Goal: Navigation & Orientation: Find specific page/section

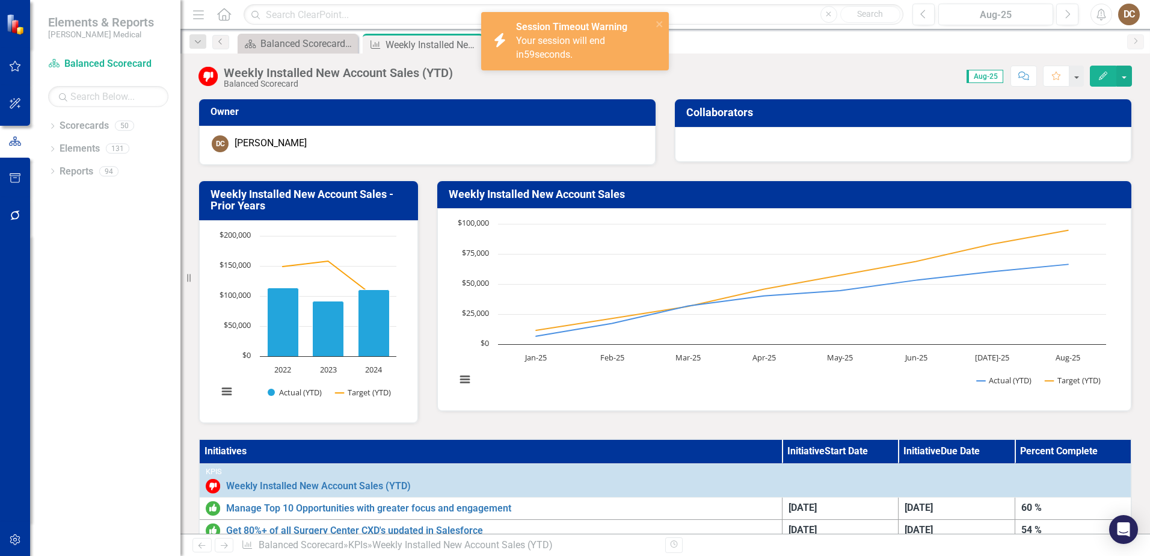
scroll to position [421, 0]
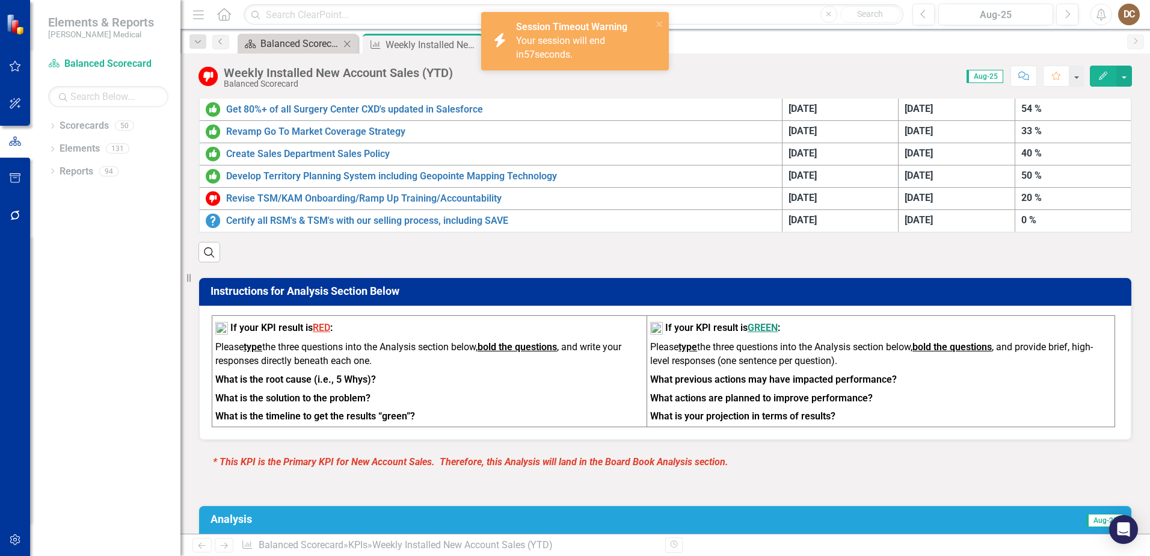
click at [320, 47] on div "Balanced Scorecard Welcome Page" at bounding box center [299, 43] width 79 height 15
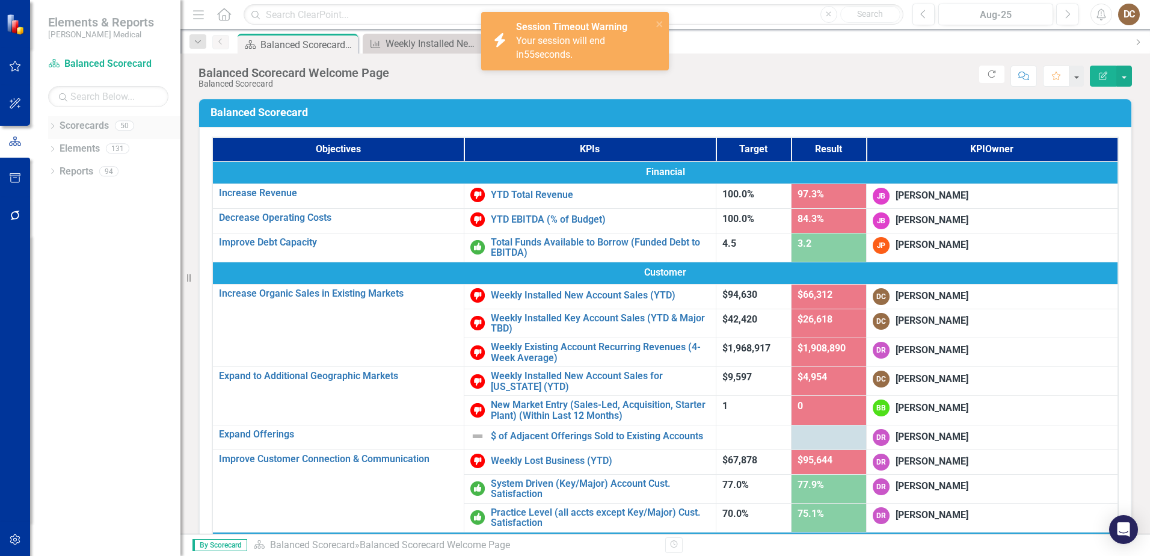
click at [53, 125] on icon "Dropdown" at bounding box center [52, 127] width 8 height 7
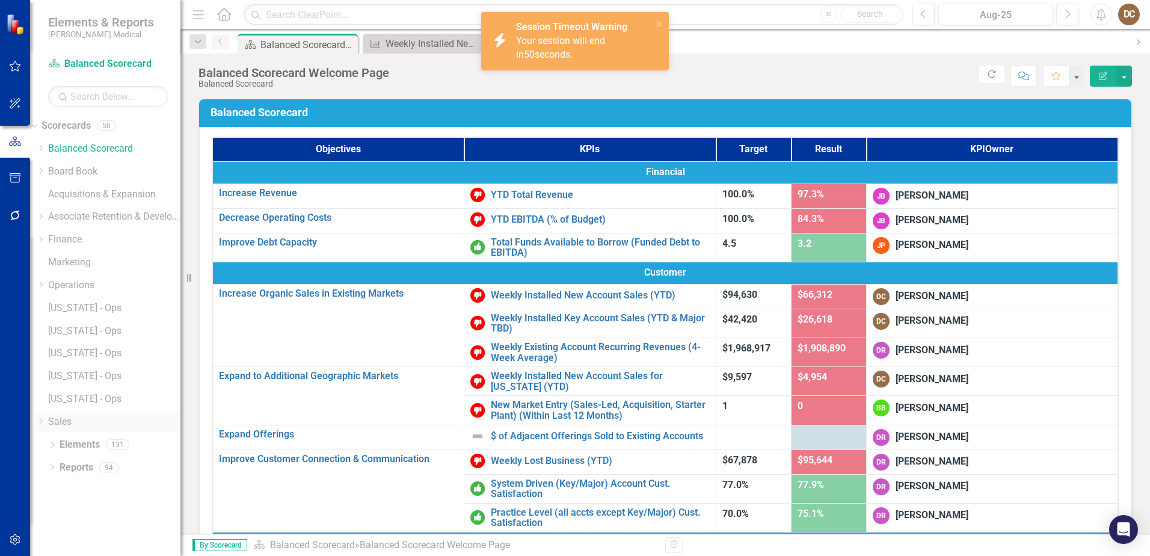
click at [45, 422] on icon "Dropdown" at bounding box center [40, 420] width 9 height 7
click at [45, 287] on icon "Dropdown" at bounding box center [40, 284] width 9 height 7
click at [45, 241] on icon "Dropdown" at bounding box center [40, 239] width 9 height 7
click at [43, 241] on icon "Dropdown" at bounding box center [39, 237] width 7 height 9
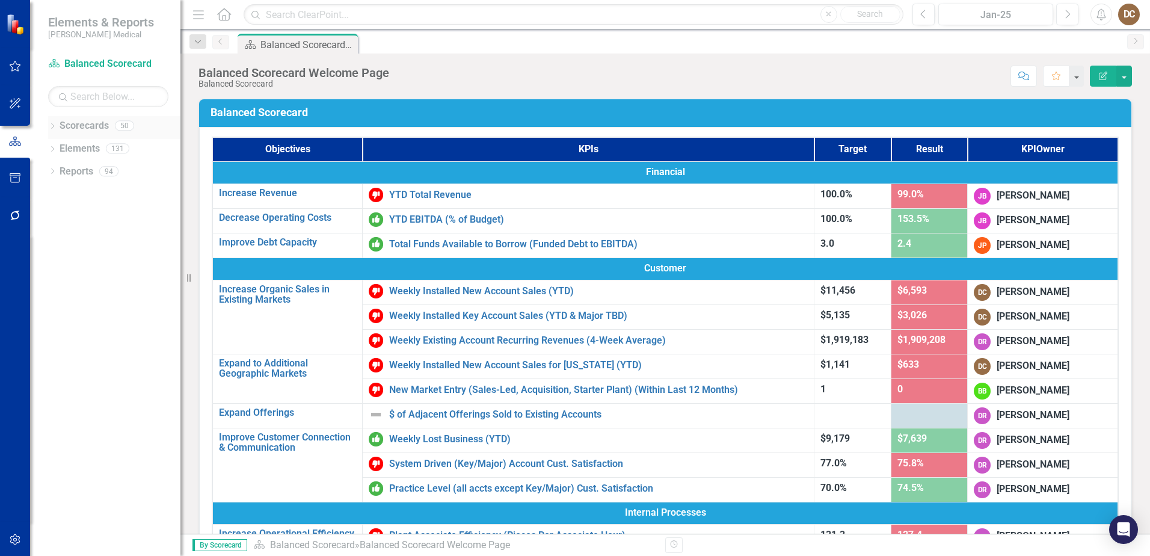
click at [50, 123] on div "Dropdown" at bounding box center [52, 127] width 8 height 10
click at [61, 420] on icon "Dropdown" at bounding box center [58, 420] width 9 height 7
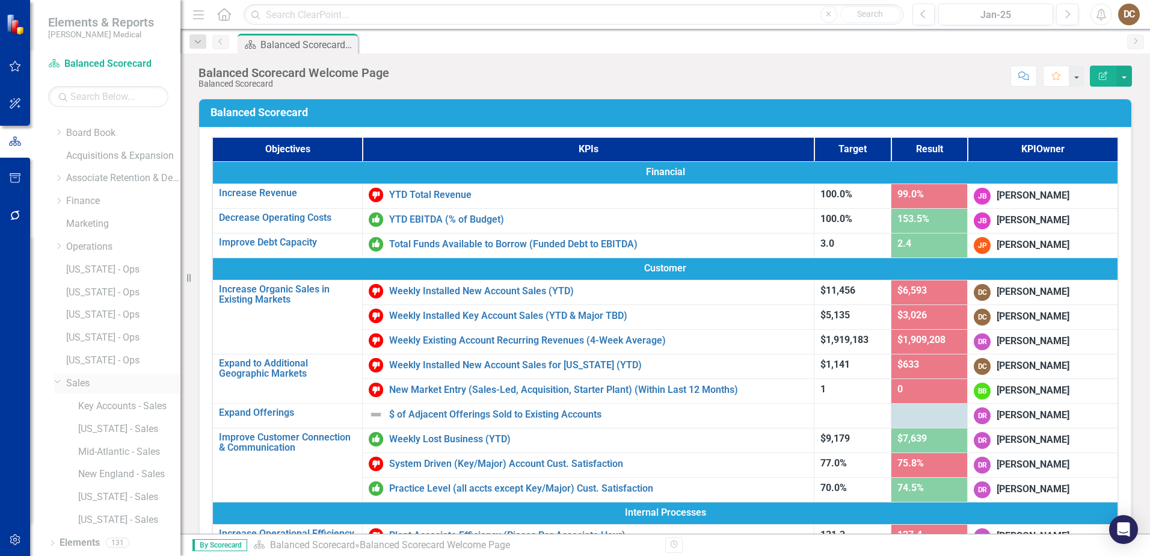
scroll to position [60, 0]
click at [124, 388] on link "Key Accounts - Sales" at bounding box center [129, 385] width 102 height 14
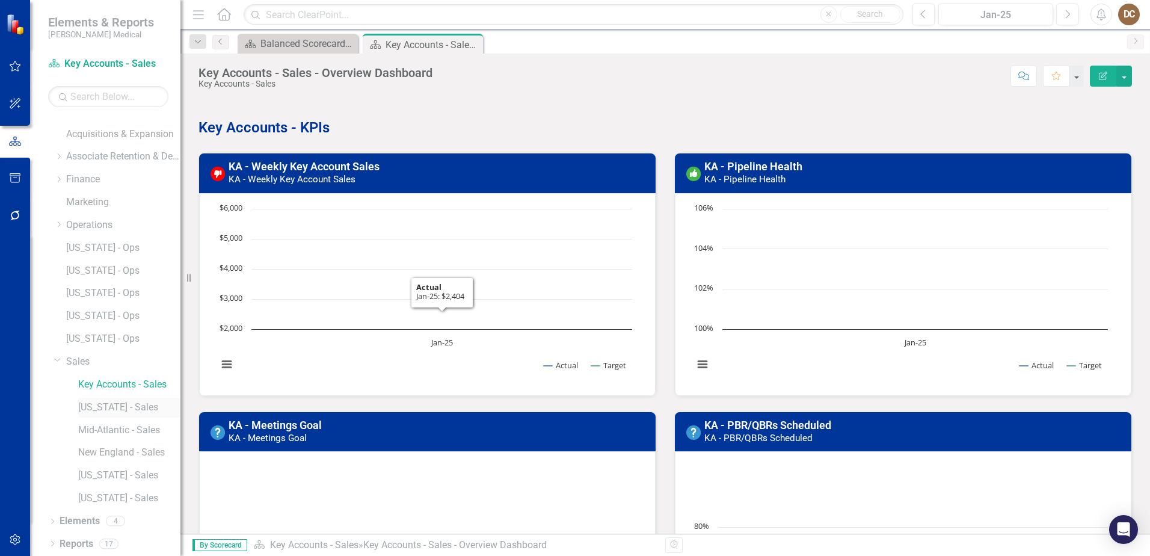
click at [115, 404] on link "[US_STATE] - Sales" at bounding box center [129, 408] width 102 height 14
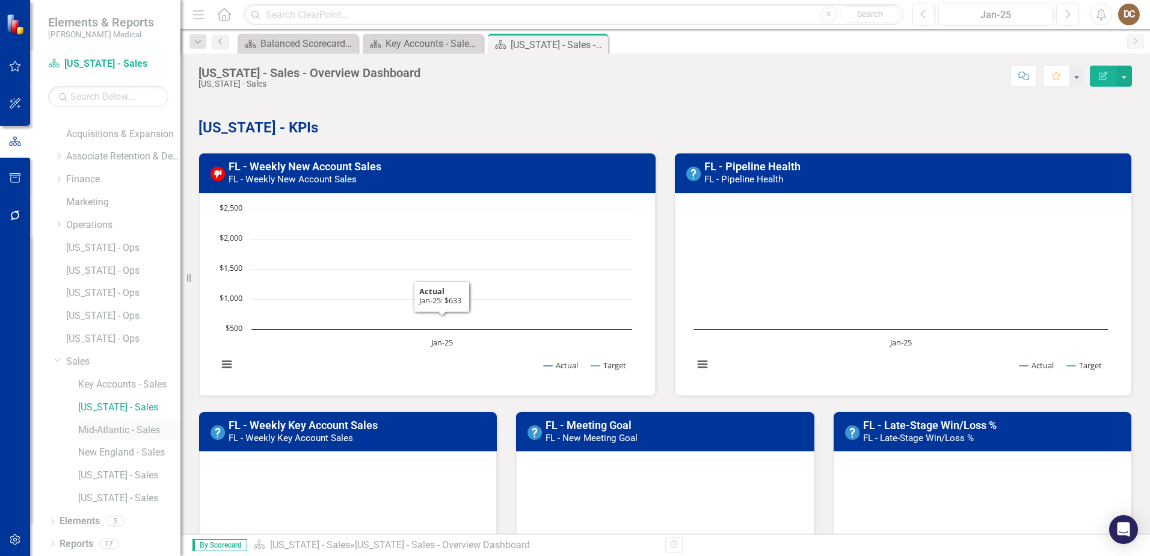
click at [105, 432] on link "Mid-Atlantic - Sales" at bounding box center [129, 430] width 102 height 14
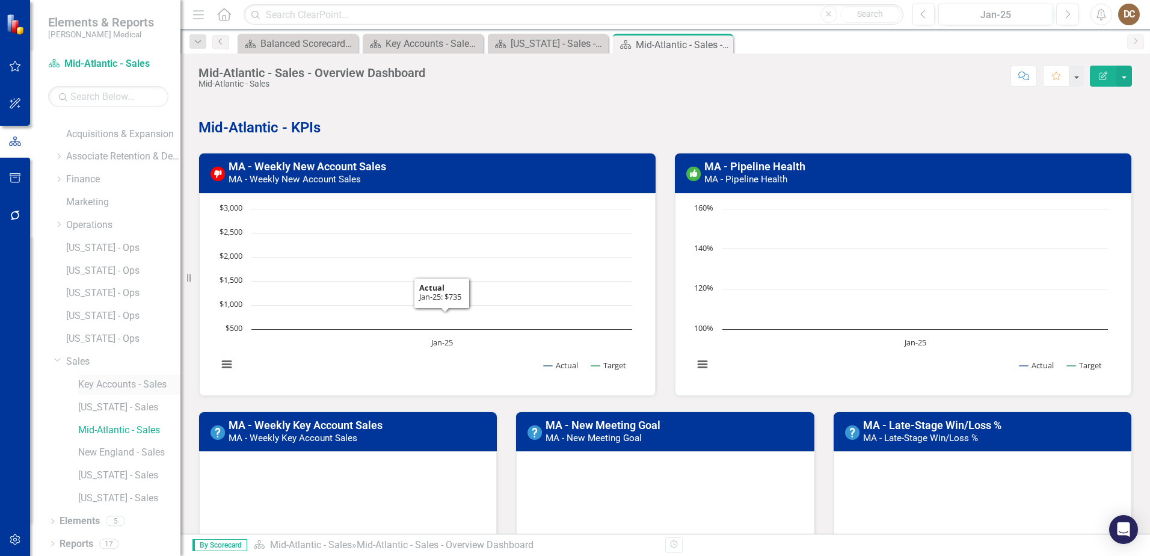
click at [108, 388] on link "Key Accounts - Sales" at bounding box center [129, 385] width 102 height 14
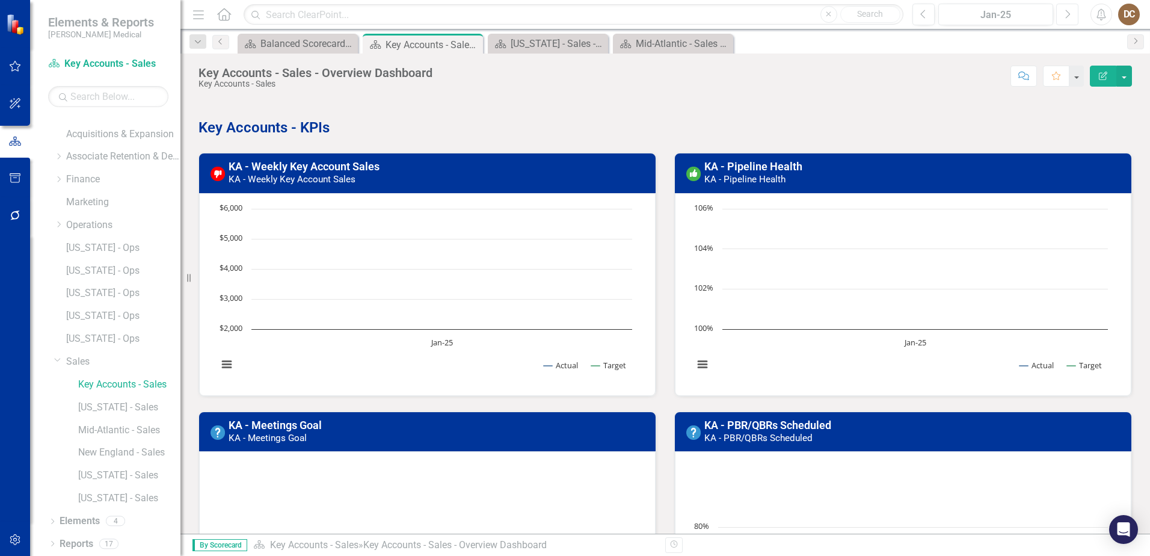
click at [1068, 16] on icon "Next" at bounding box center [1067, 14] width 7 height 11
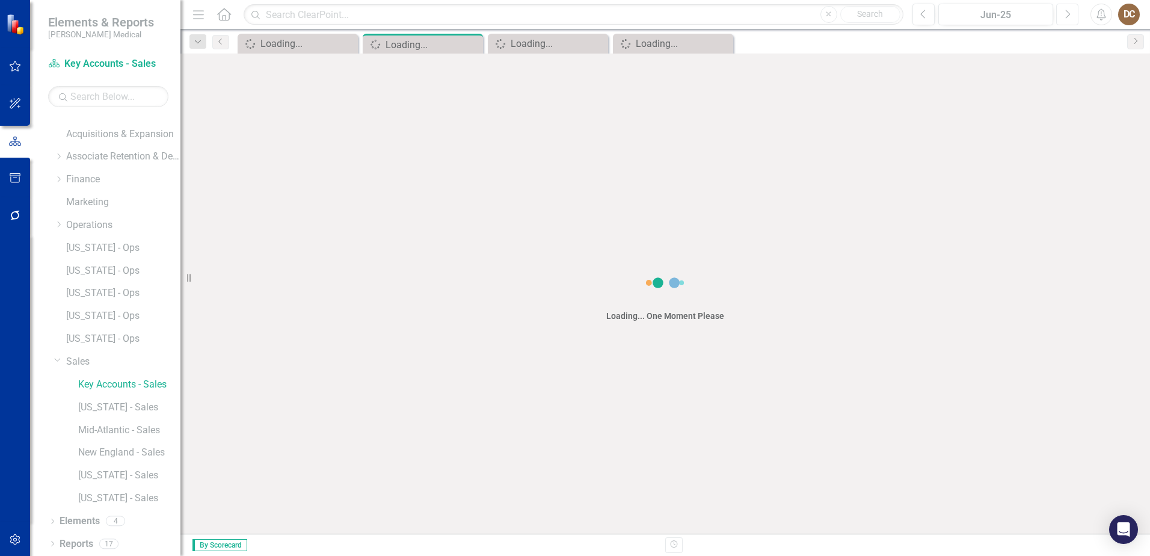
click at [1068, 16] on icon "Next" at bounding box center [1067, 14] width 7 height 11
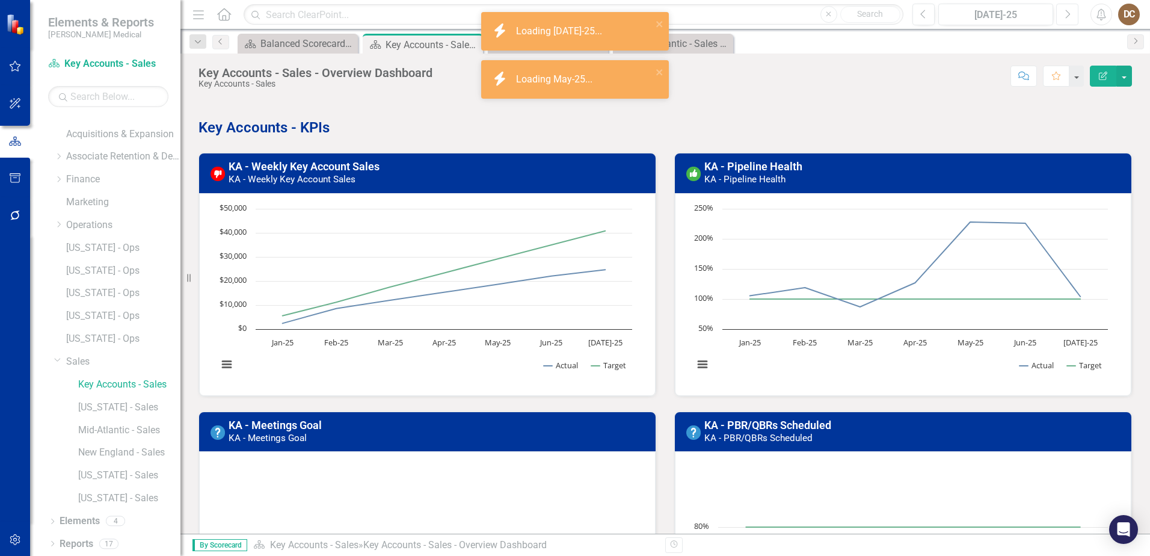
click at [1068, 16] on icon "Next" at bounding box center [1067, 14] width 7 height 11
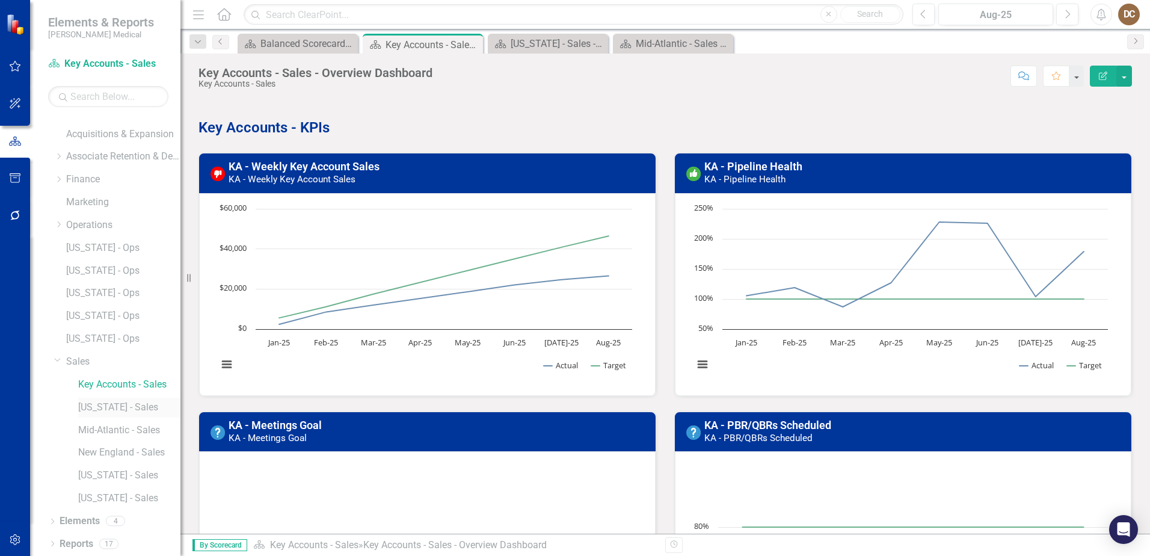
click at [85, 410] on link "[US_STATE] - Sales" at bounding box center [129, 408] width 102 height 14
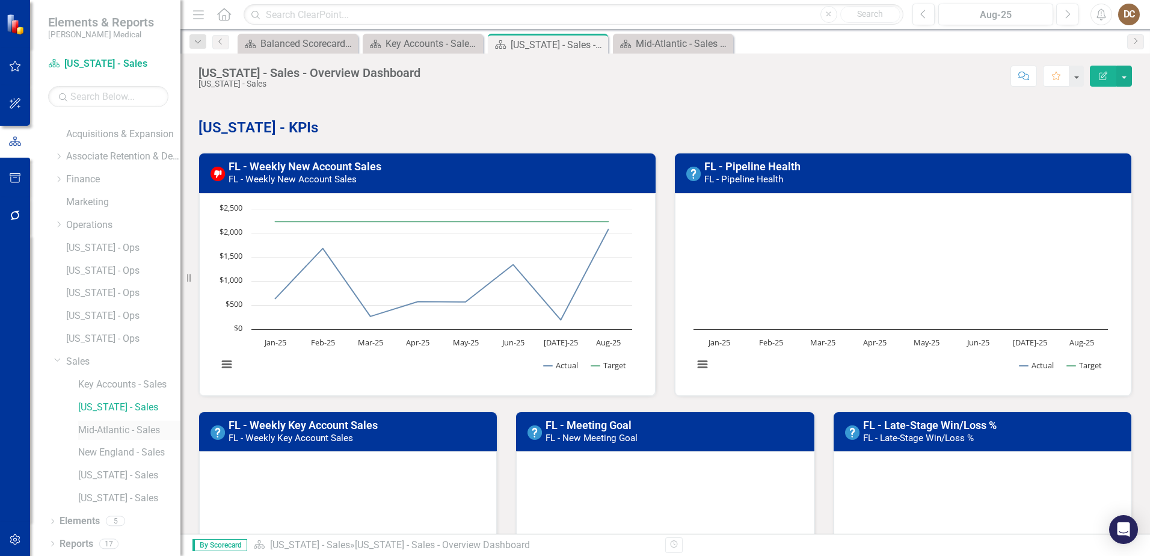
click at [104, 430] on link "Mid-Atlantic - Sales" at bounding box center [129, 430] width 102 height 14
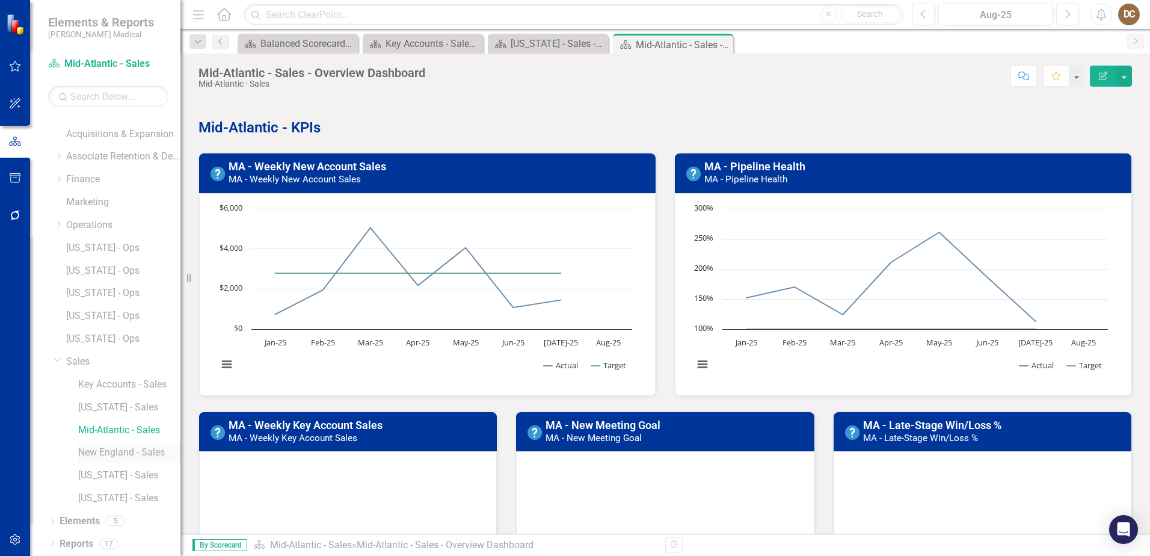
click at [110, 450] on link "New England - Sales" at bounding box center [129, 453] width 102 height 14
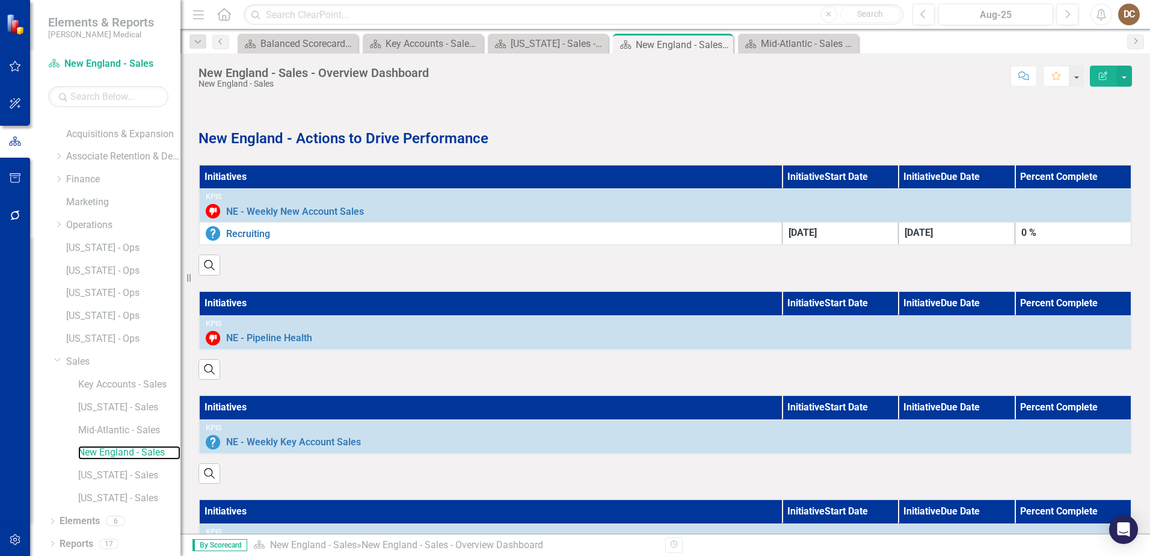
scroll to position [805, 0]
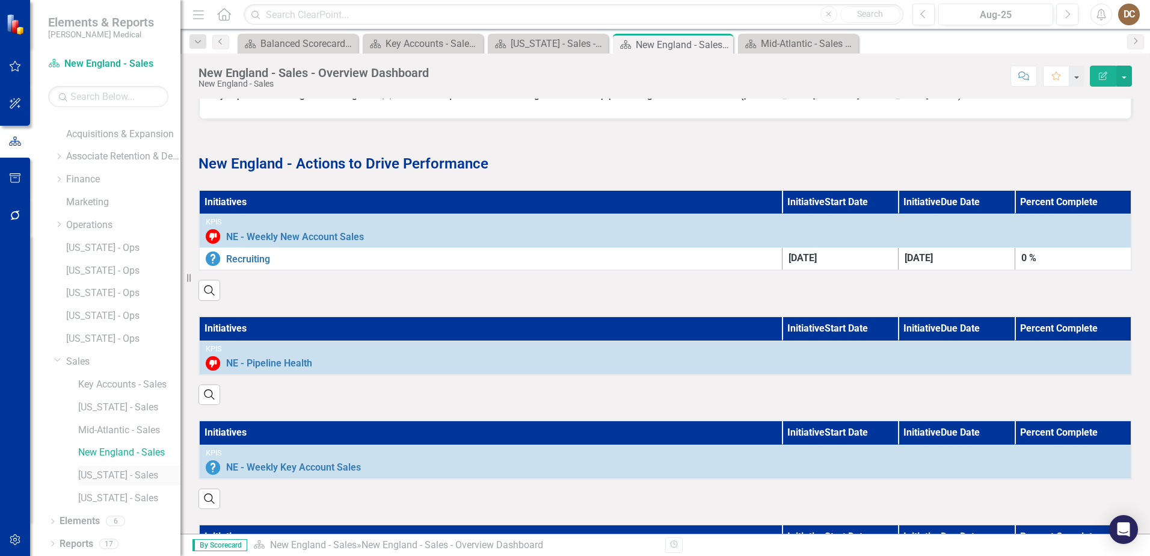
click at [101, 476] on link "[US_STATE] - Sales" at bounding box center [129, 475] width 102 height 14
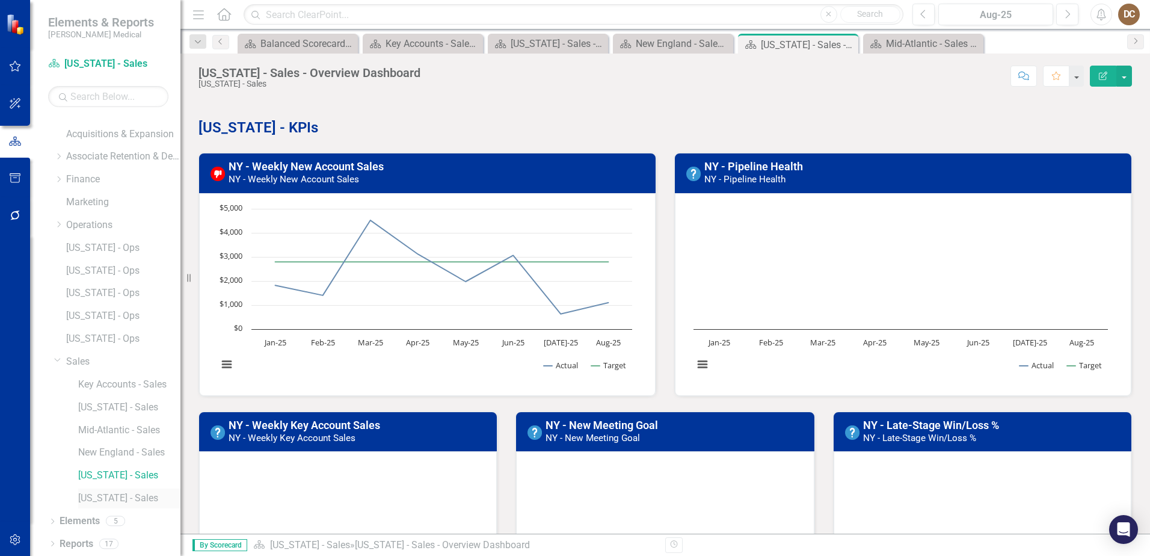
click at [119, 496] on link "[US_STATE] - Sales" at bounding box center [129, 498] width 102 height 14
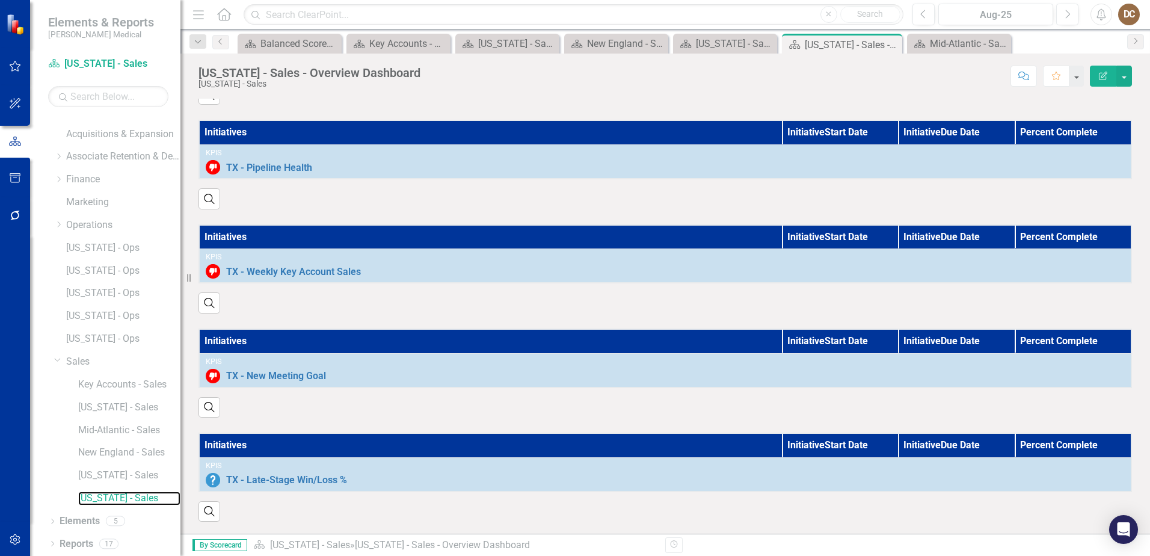
scroll to position [832, 0]
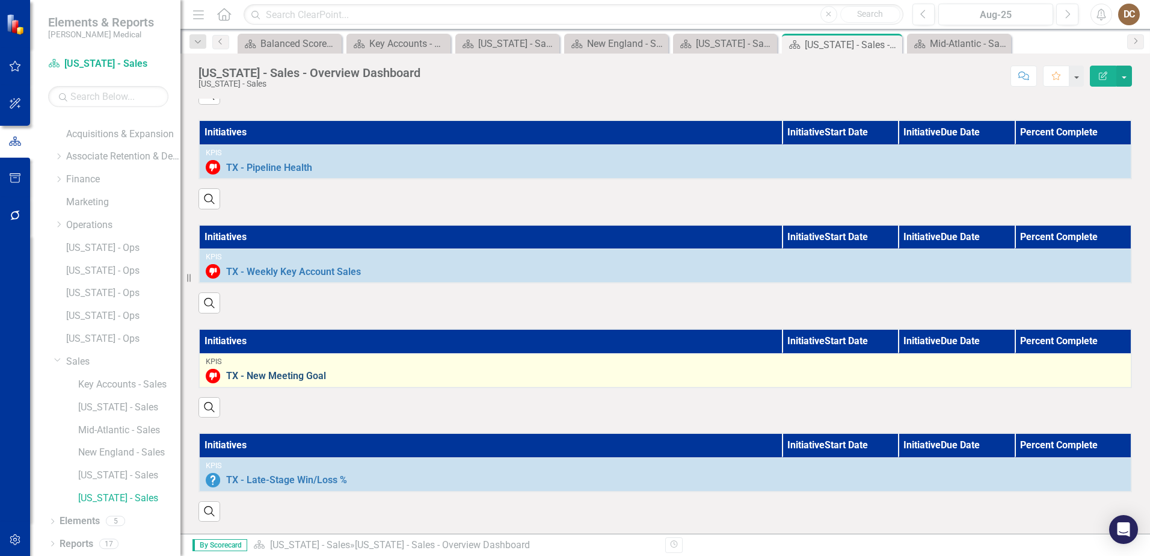
click at [286, 370] on link "TX - New Meeting Goal" at bounding box center [675, 375] width 898 height 11
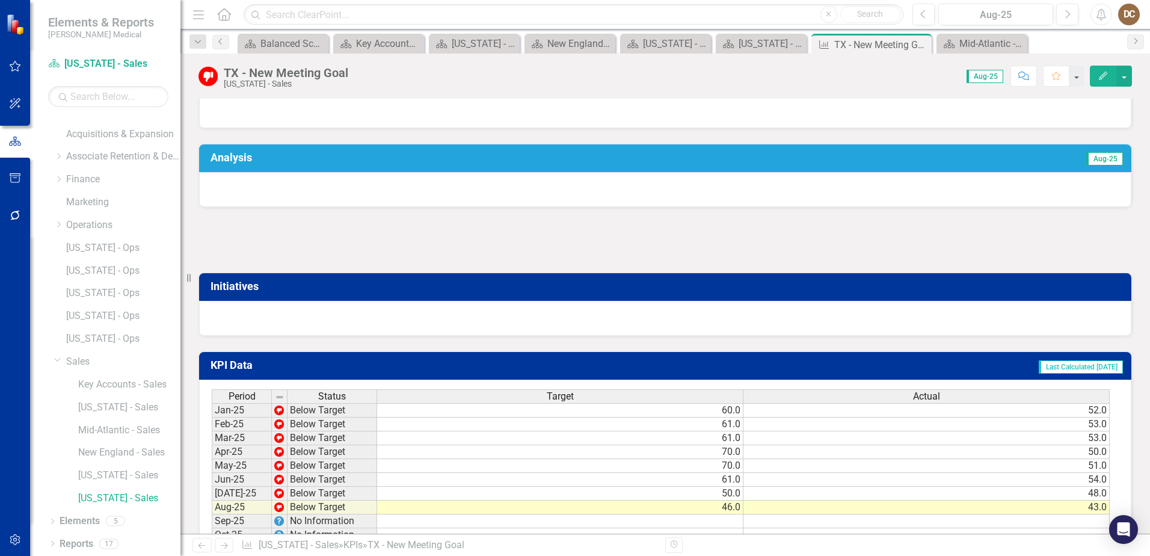
scroll to position [405, 0]
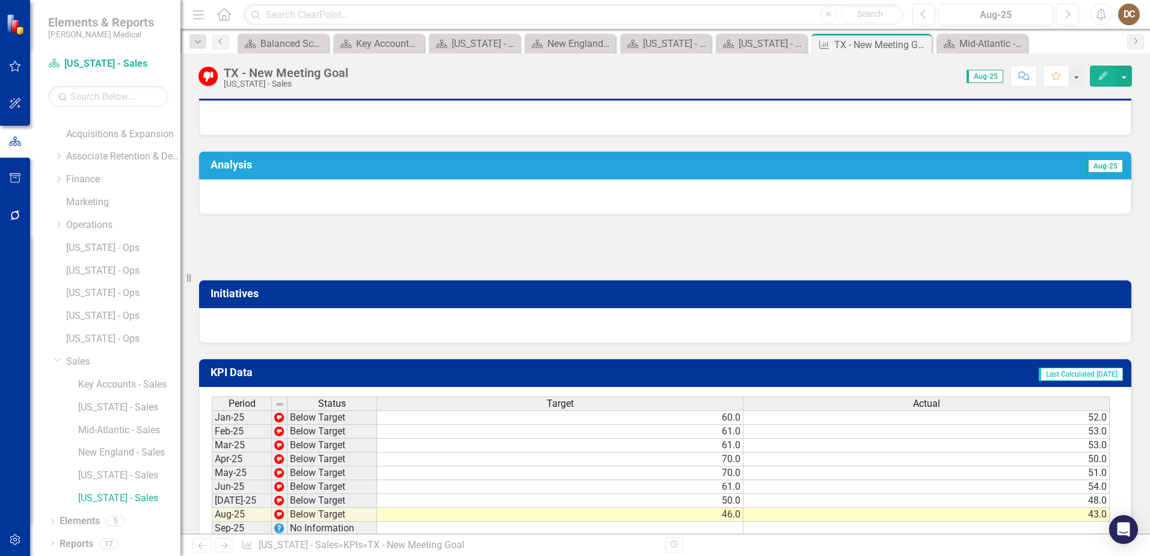
click at [628, 322] on div at bounding box center [665, 325] width 932 height 35
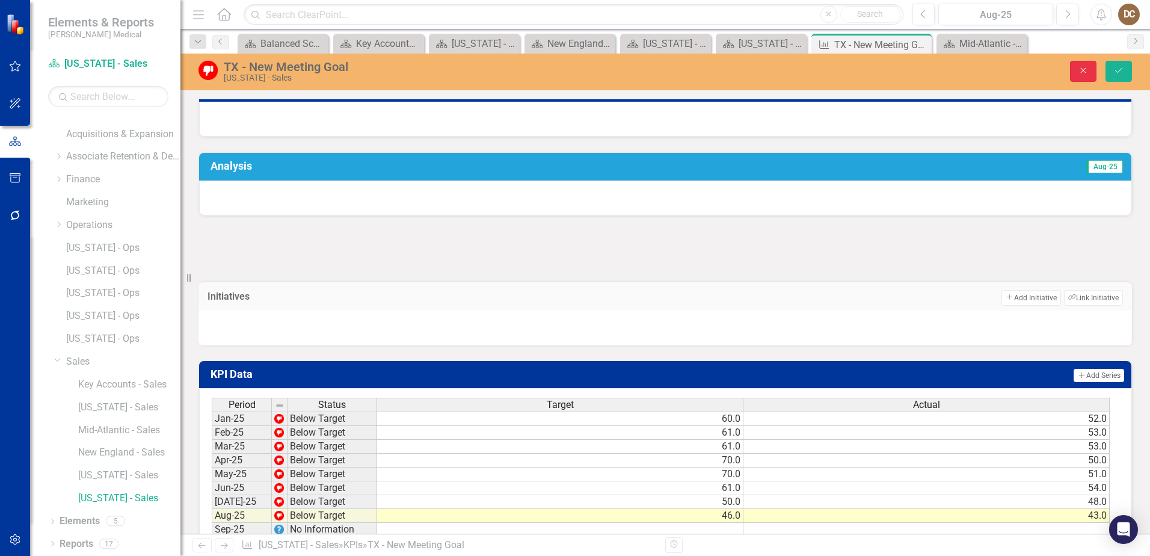
click at [1078, 71] on icon "Close" at bounding box center [1083, 70] width 11 height 8
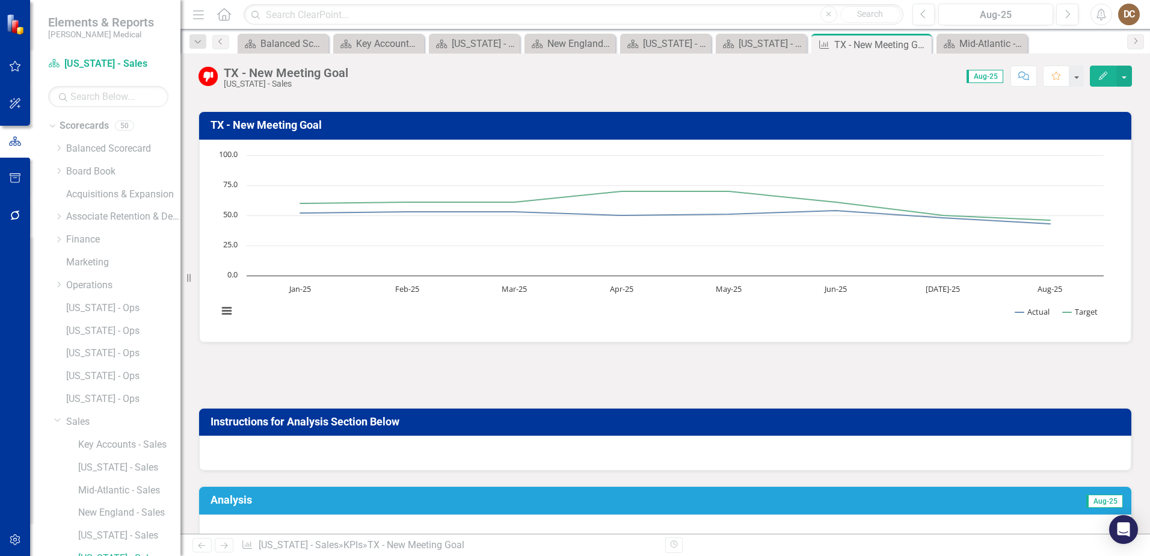
scroll to position [0, 0]
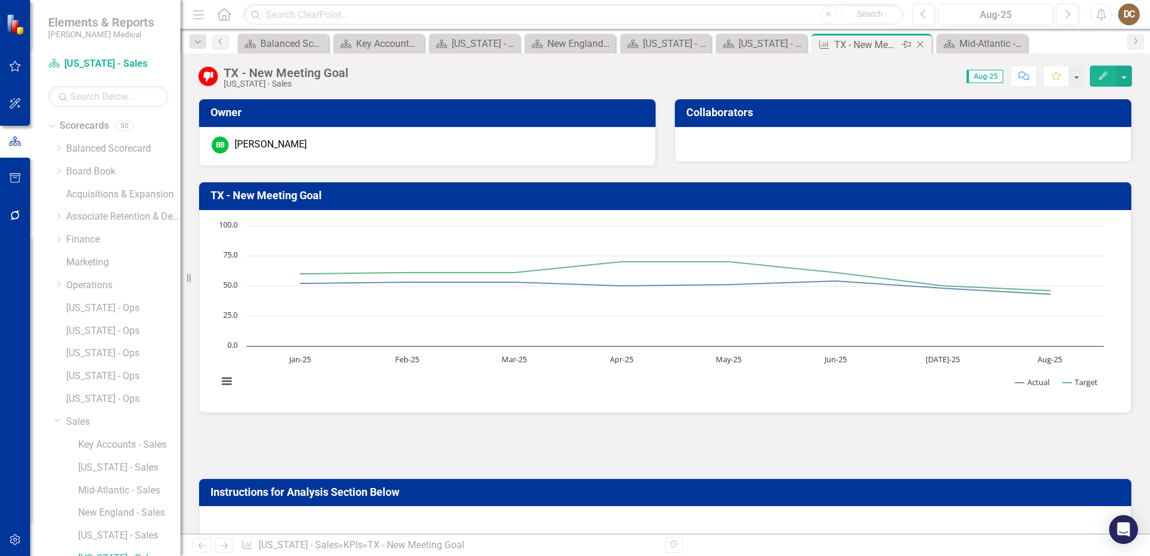
click at [920, 44] on icon at bounding box center [920, 44] width 7 height 7
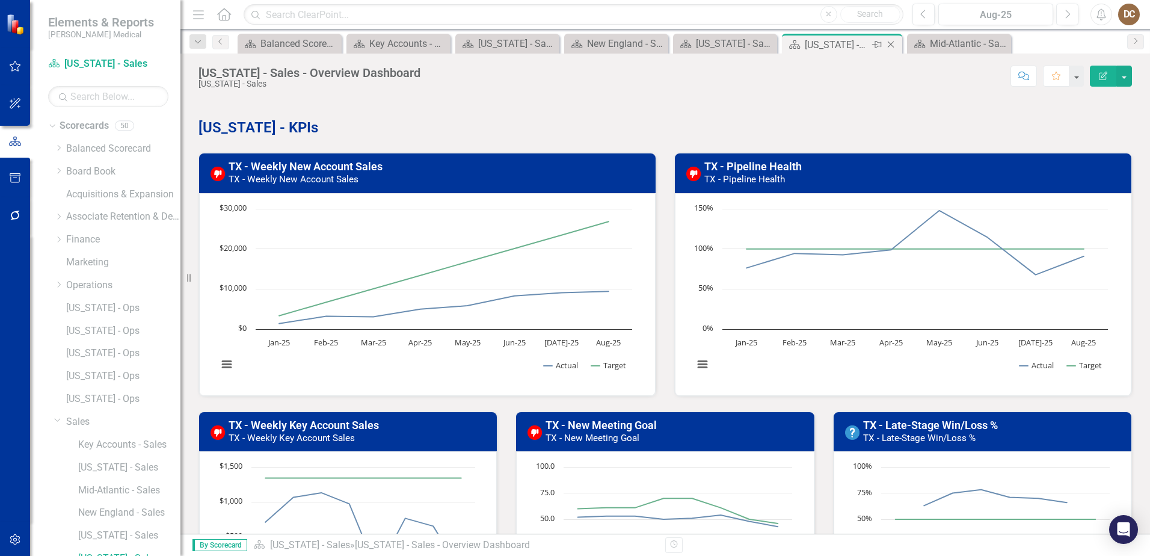
click at [833, 41] on div "Texas - Sales - Overview Dashboard" at bounding box center [837, 44] width 64 height 15
click at [720, 91] on div "Texas - Sales - Overview Dashboard Texas - Sales Score: N/A Aug-25 Completed Co…" at bounding box center [664, 294] width 969 height 480
click at [88, 415] on link "Sales" at bounding box center [123, 422] width 114 height 14
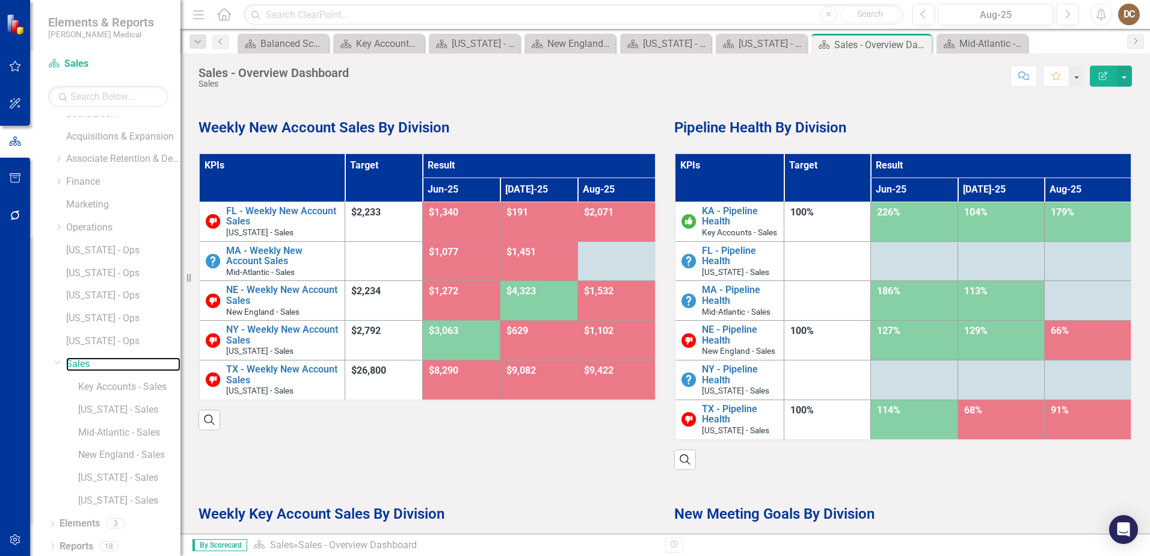
scroll to position [61, 0]
click at [102, 385] on link "Key Accounts - Sales" at bounding box center [129, 383] width 102 height 14
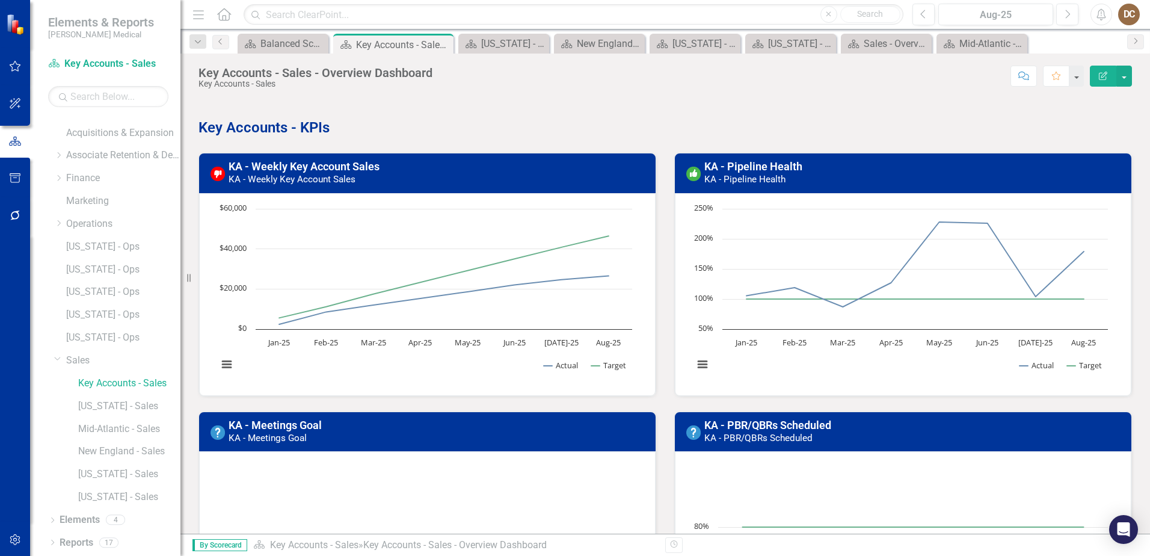
click at [668, 126] on p "Key Accounts - KPIs" at bounding box center [664, 126] width 933 height 23
click at [114, 402] on link "[US_STATE] - Sales" at bounding box center [129, 406] width 102 height 14
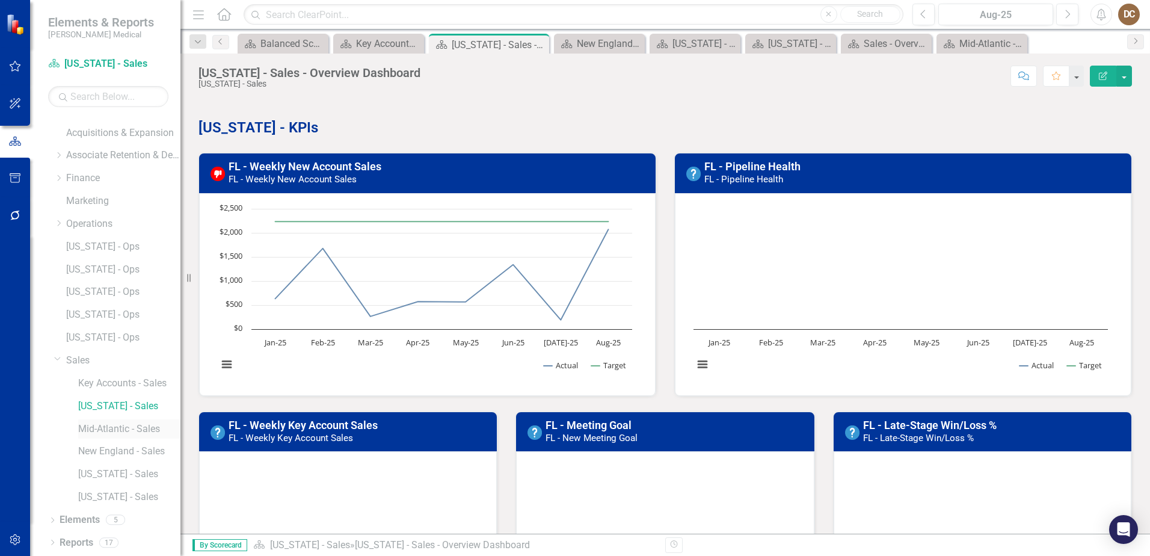
click at [110, 427] on link "Mid-Atlantic - Sales" at bounding box center [129, 429] width 102 height 14
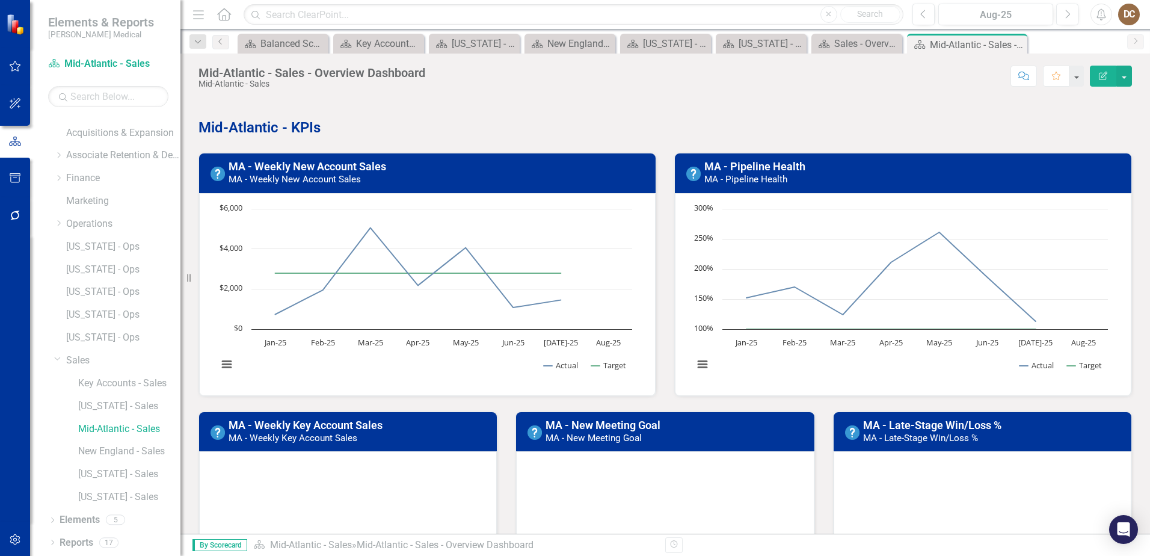
click at [192, 442] on div "MA - Weekly Key Account Sales MA - Weekly Key Account Sales Loading... Chart Li…" at bounding box center [347, 525] width 317 height 259
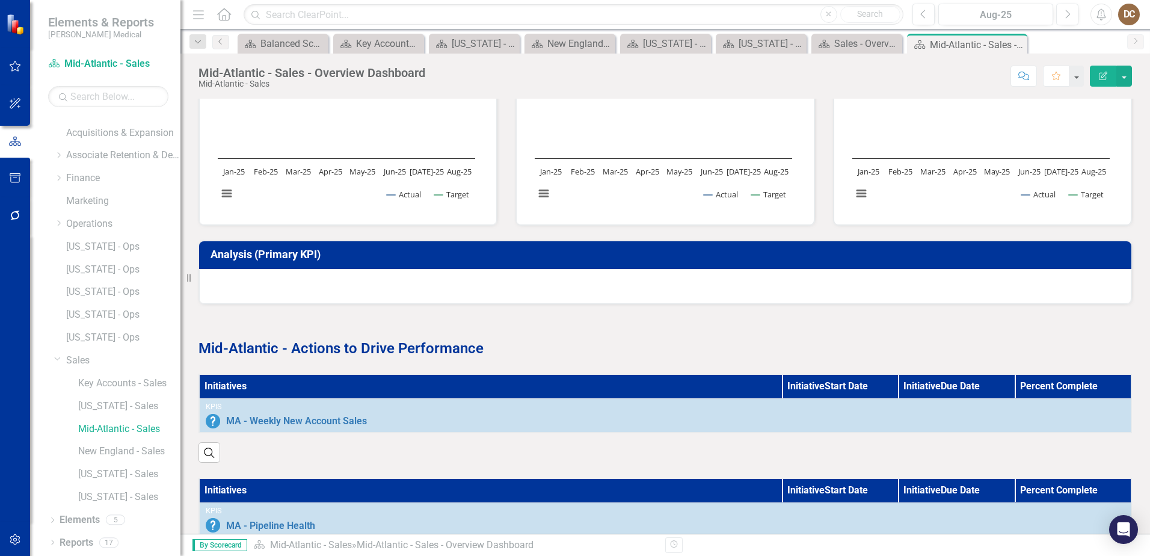
scroll to position [361, 0]
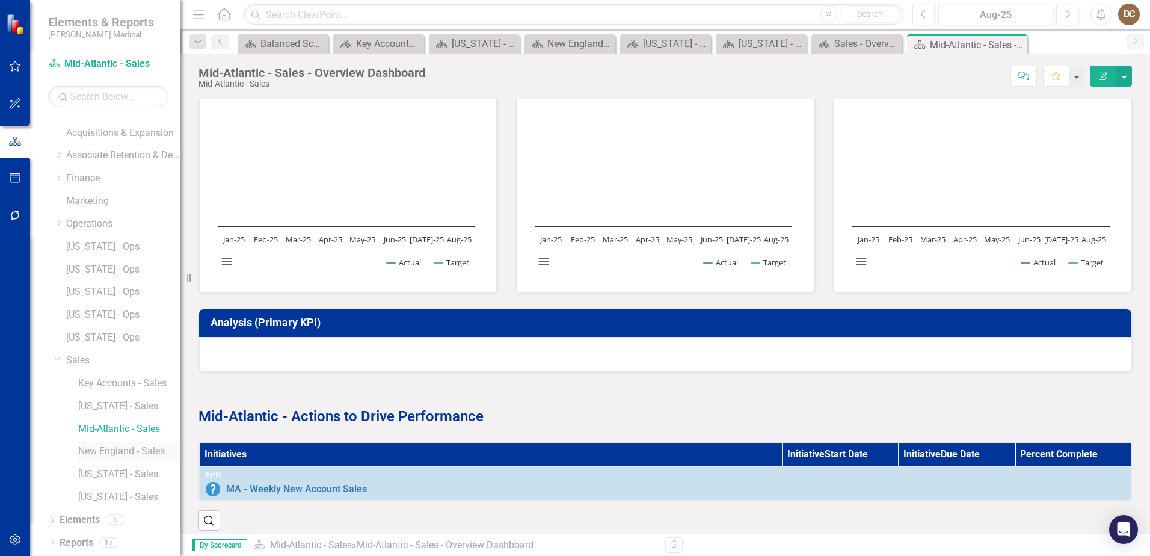
click at [130, 446] on link "New England - Sales" at bounding box center [129, 451] width 102 height 14
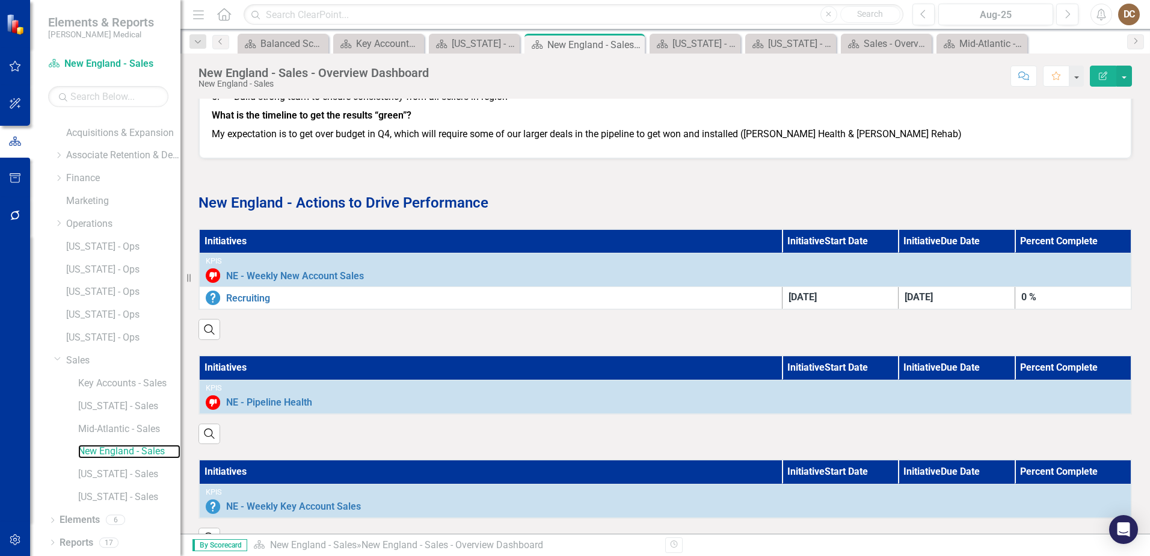
scroll to position [745, 0]
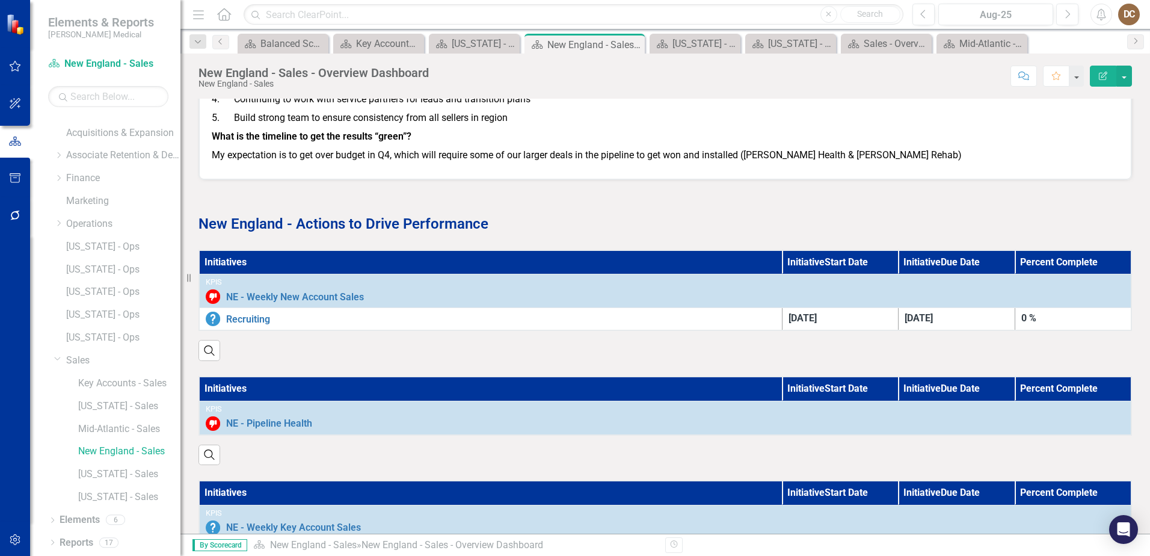
click at [571, 210] on p at bounding box center [664, 203] width 933 height 16
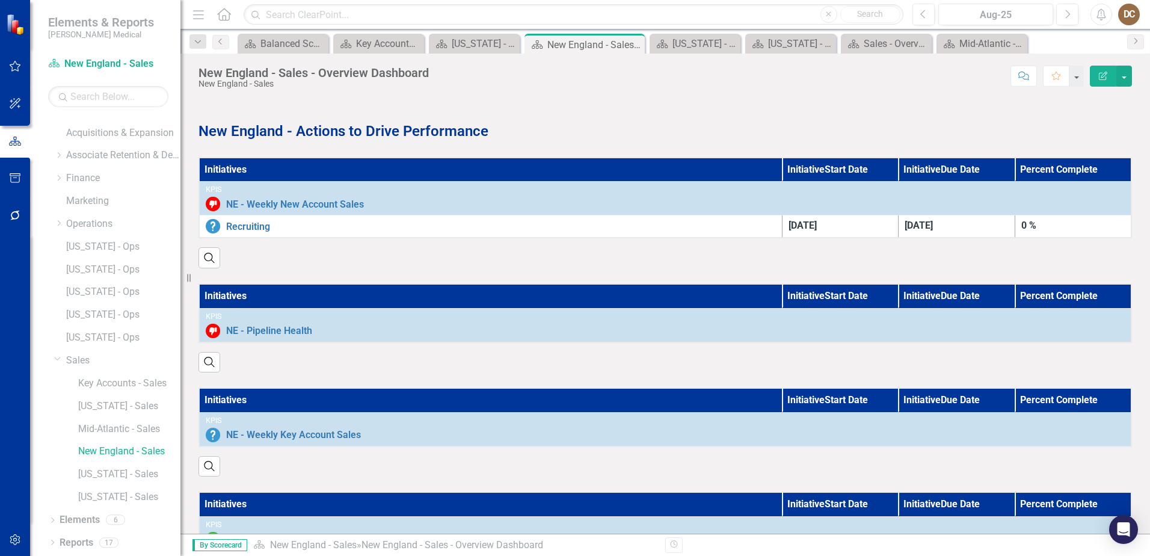
scroll to position [865, 0]
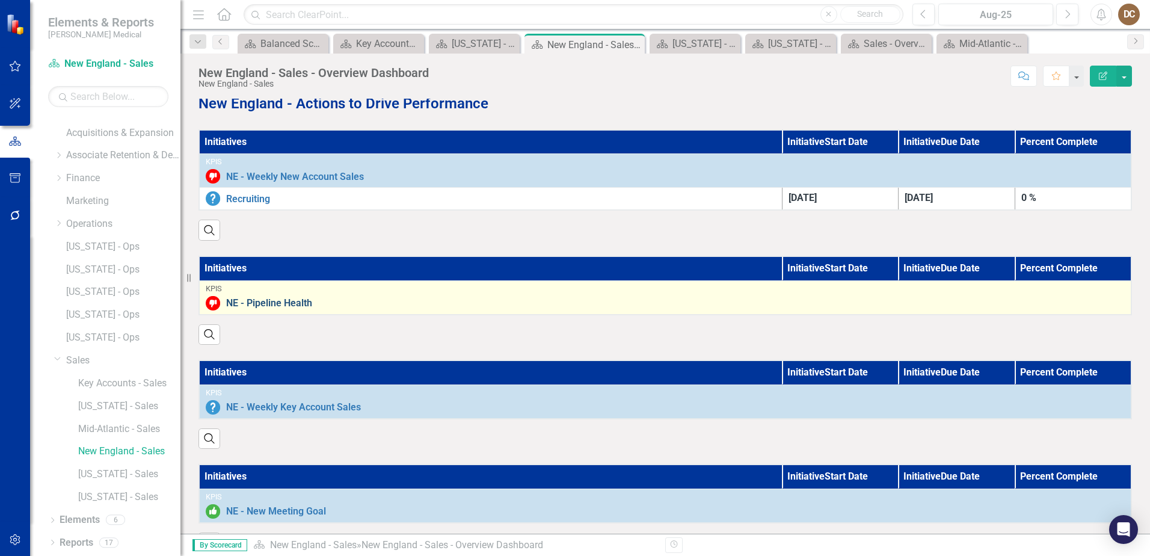
click at [408, 309] on link "NE - Pipeline Health" at bounding box center [675, 303] width 898 height 11
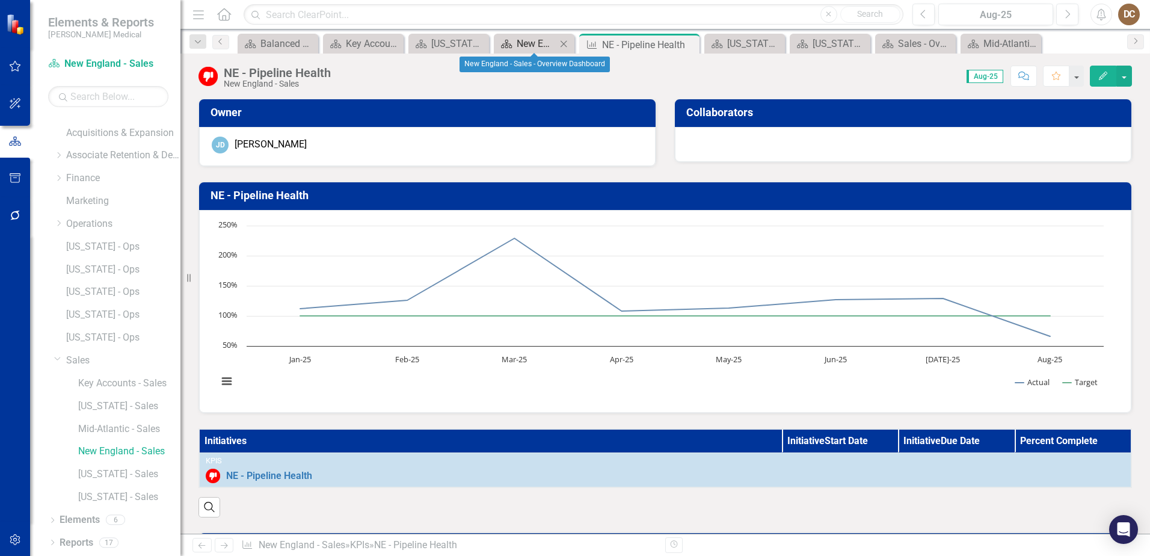
click at [538, 38] on div "New England - Sales - Overview Dashboard" at bounding box center [537, 43] width 40 height 15
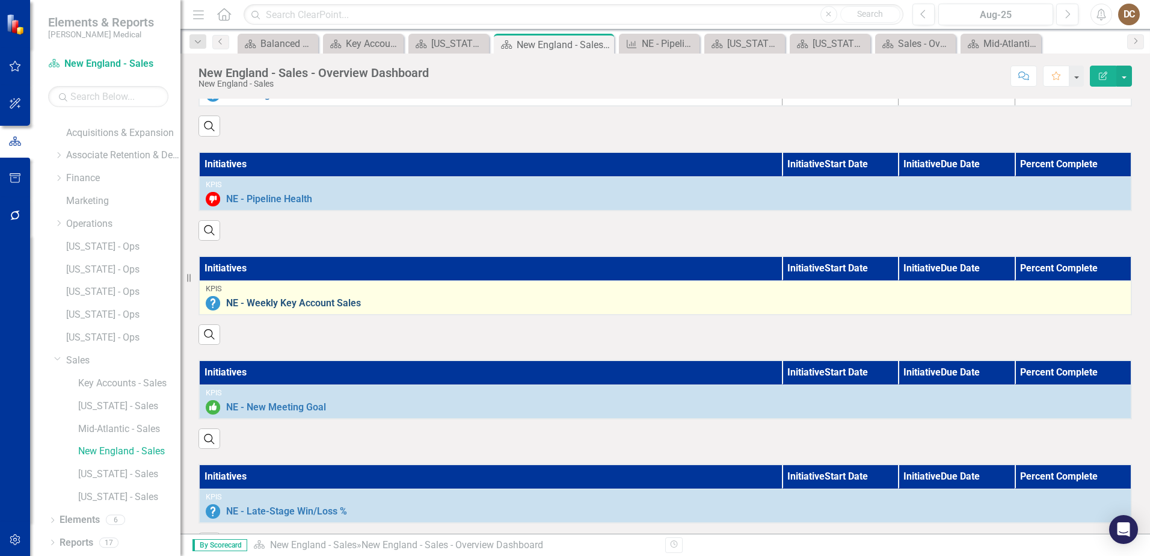
scroll to position [1045, 0]
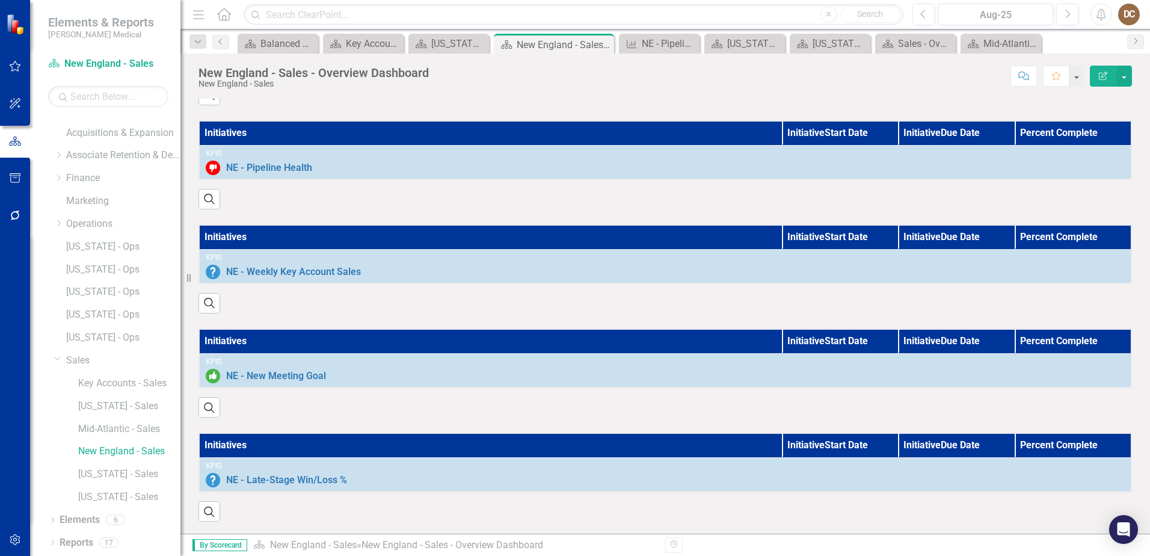
click at [563, 313] on div "Initiatives Initiative Start Date Initiative Due Date Percent Complete KPIs NE …" at bounding box center [664, 365] width 951 height 104
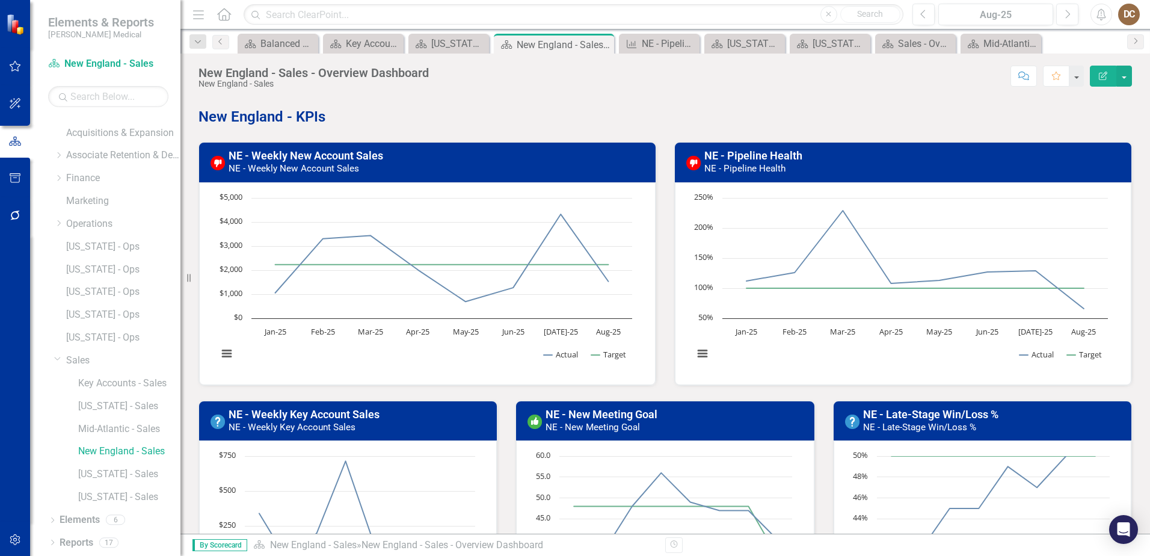
scroll to position [0, 0]
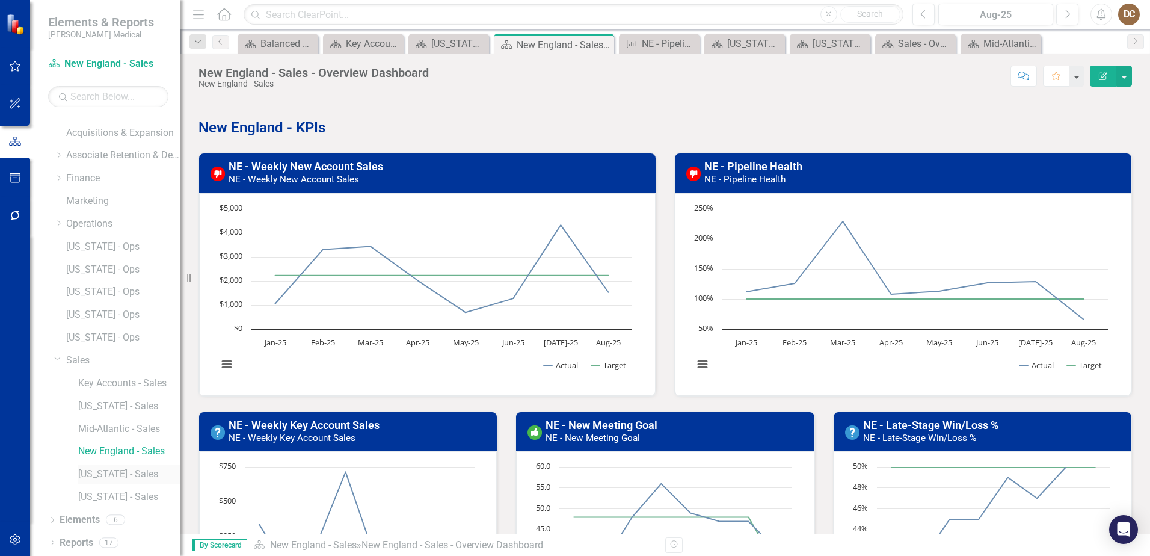
click at [114, 477] on link "[US_STATE] - Sales" at bounding box center [129, 474] width 102 height 14
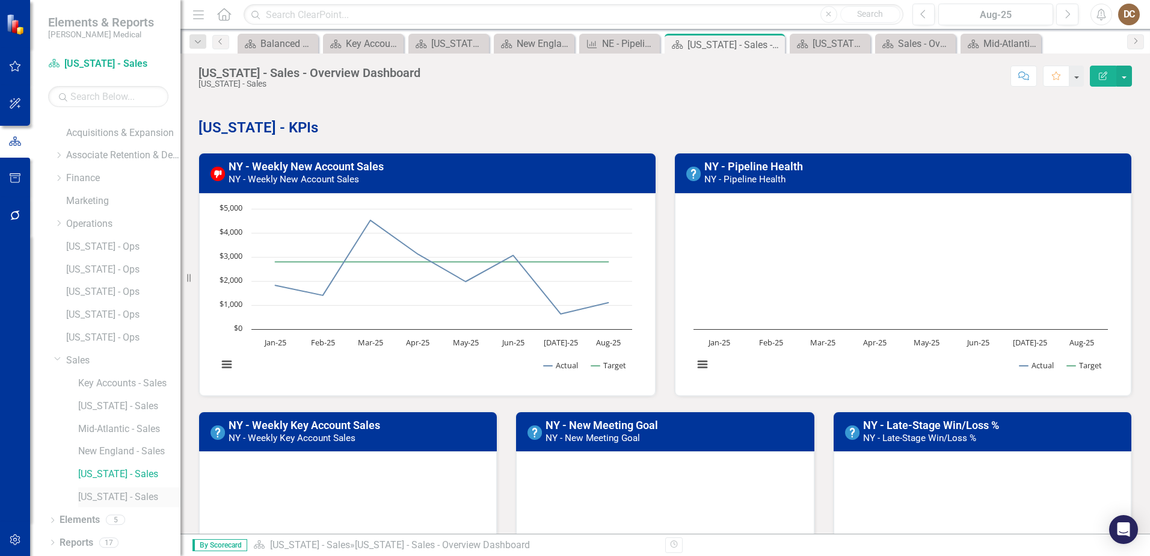
click at [109, 500] on link "[US_STATE] - Sales" at bounding box center [129, 497] width 102 height 14
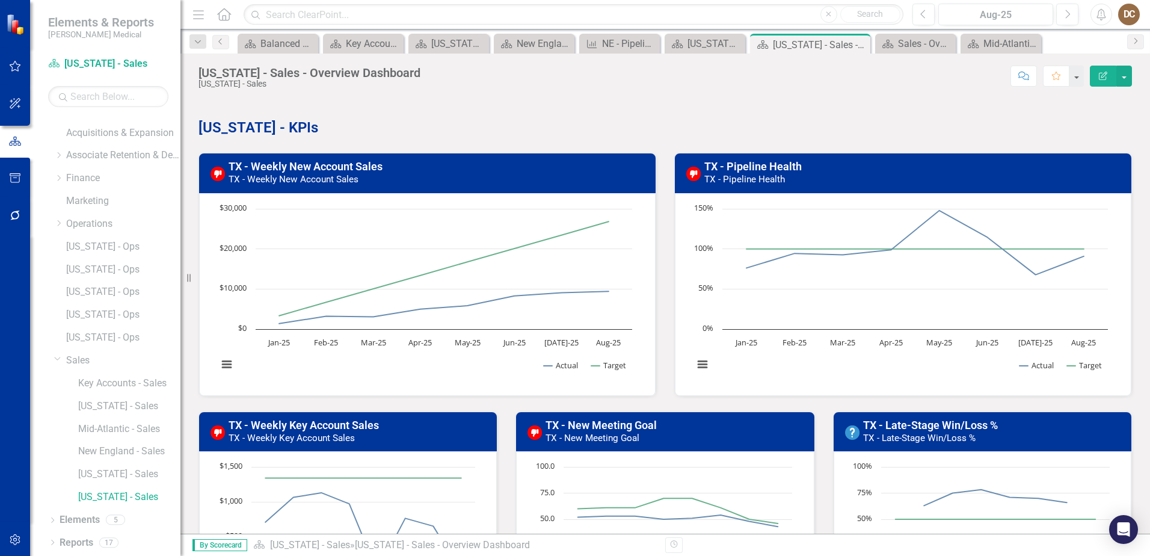
click at [646, 118] on p "Texas - KPIs" at bounding box center [664, 126] width 933 height 23
click at [619, 99] on p at bounding box center [664, 107] width 933 height 16
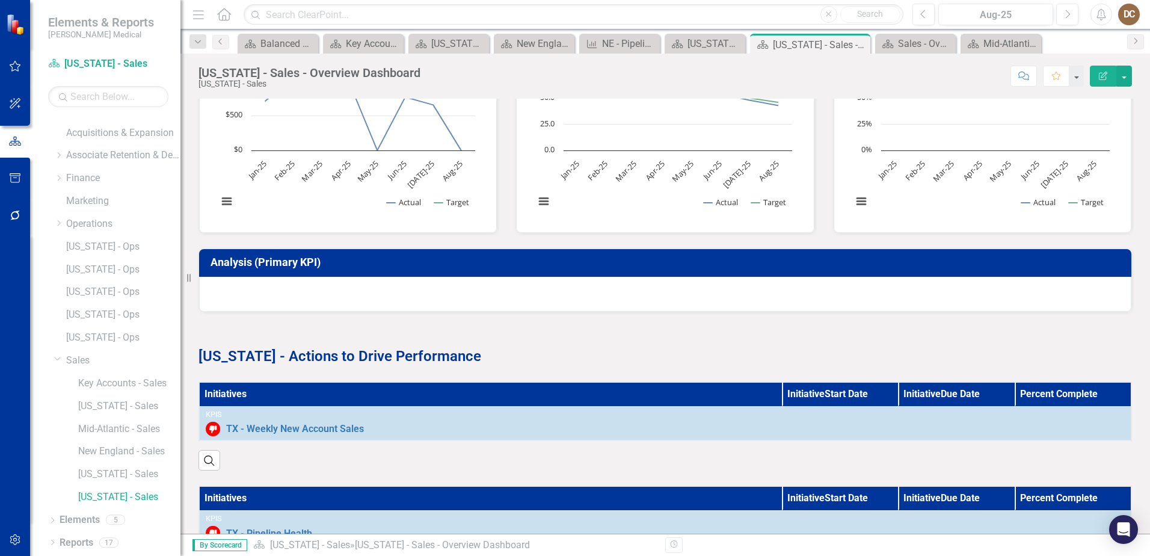
scroll to position [601, 0]
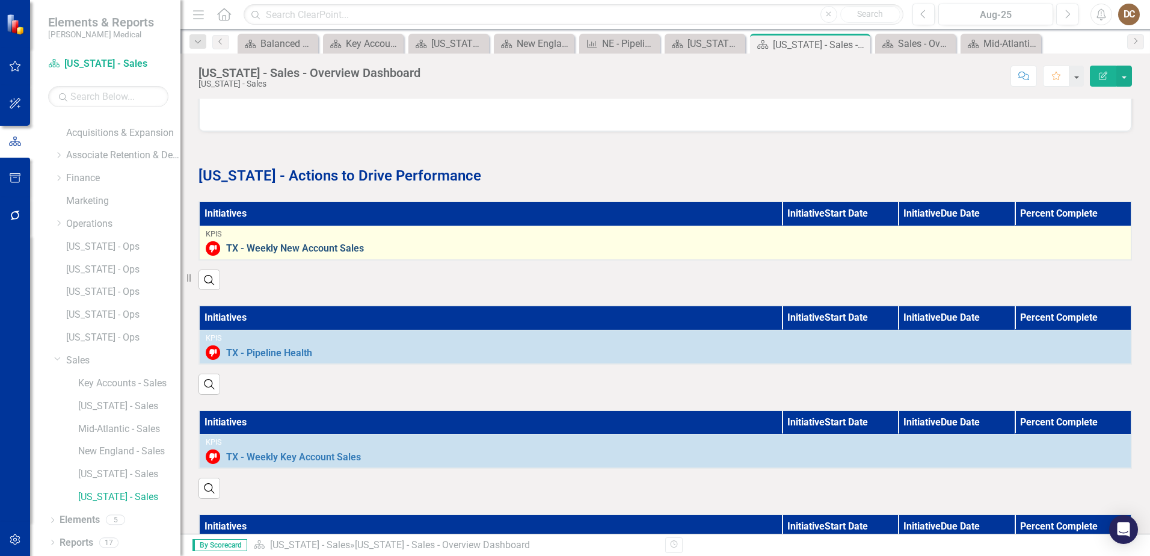
click at [438, 247] on link "TX - Weekly New Account Sales" at bounding box center [675, 248] width 898 height 11
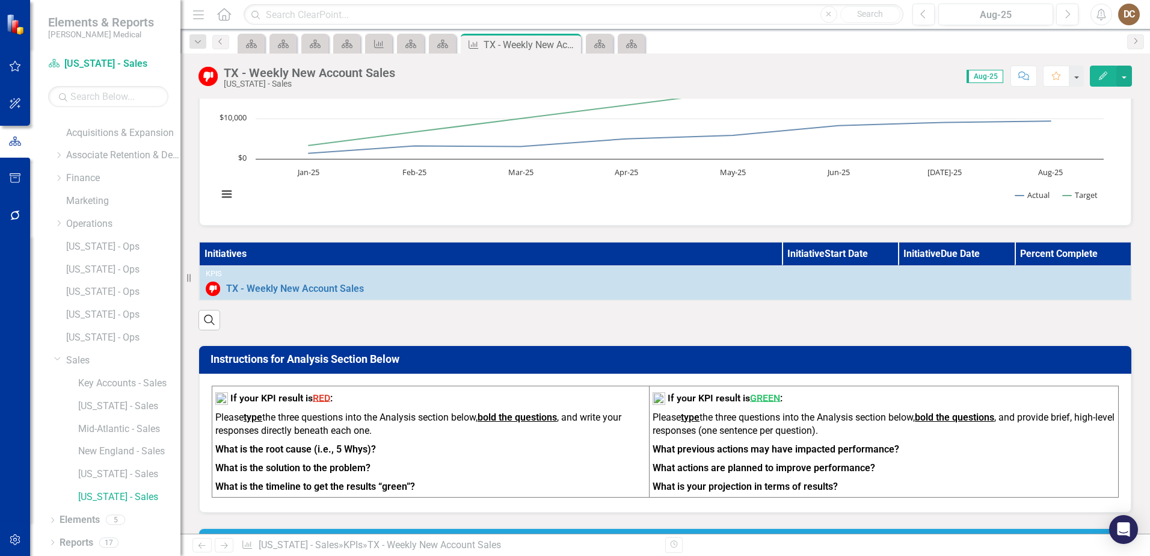
scroll to position [241, 0]
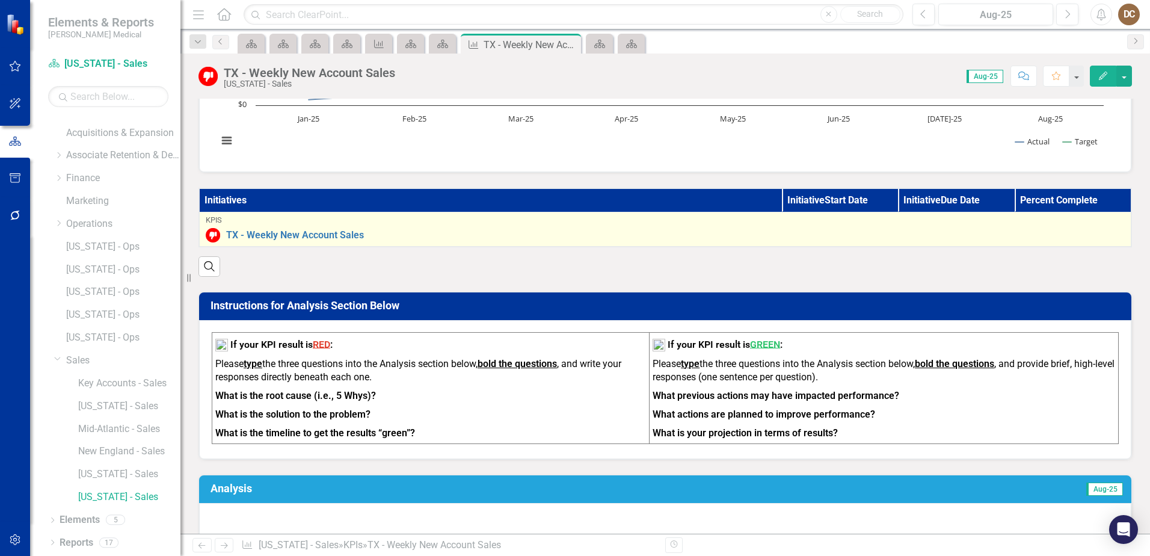
click at [422, 228] on div "TX - Weekly New Account Sales" at bounding box center [665, 235] width 919 height 14
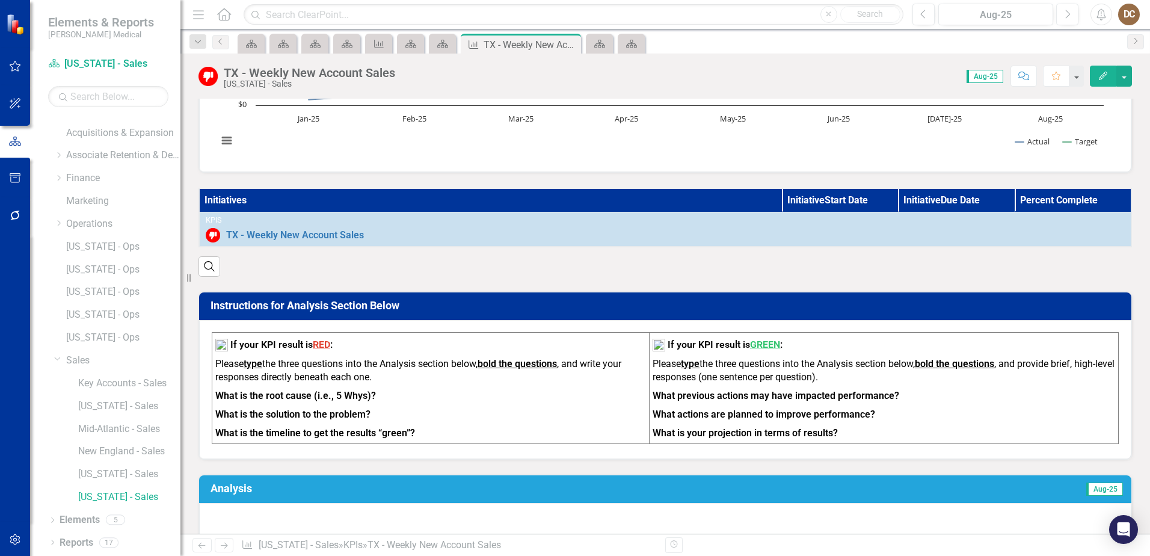
click at [454, 203] on th "Initiatives" at bounding box center [490, 200] width 583 height 24
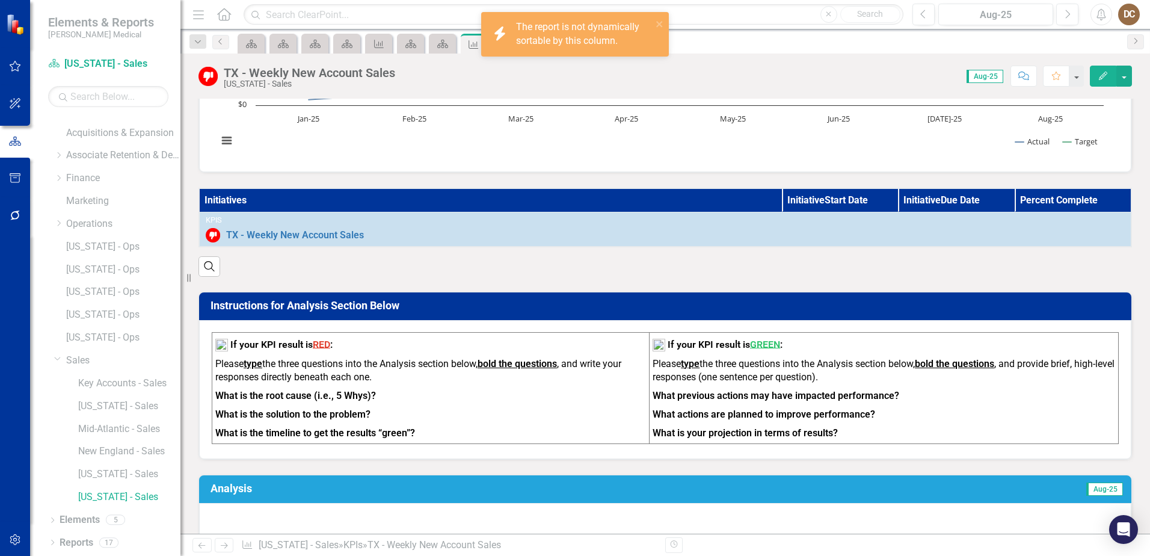
click at [454, 203] on th "Initiatives" at bounding box center [490, 200] width 583 height 24
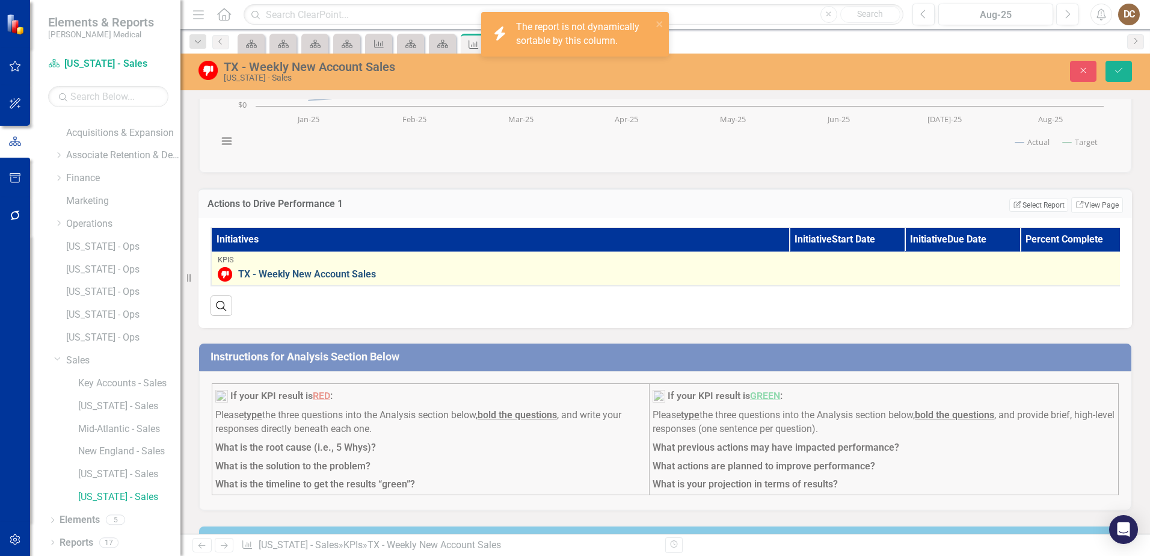
click at [443, 272] on link "TX - Weekly New Account Sales" at bounding box center [683, 274] width 891 height 11
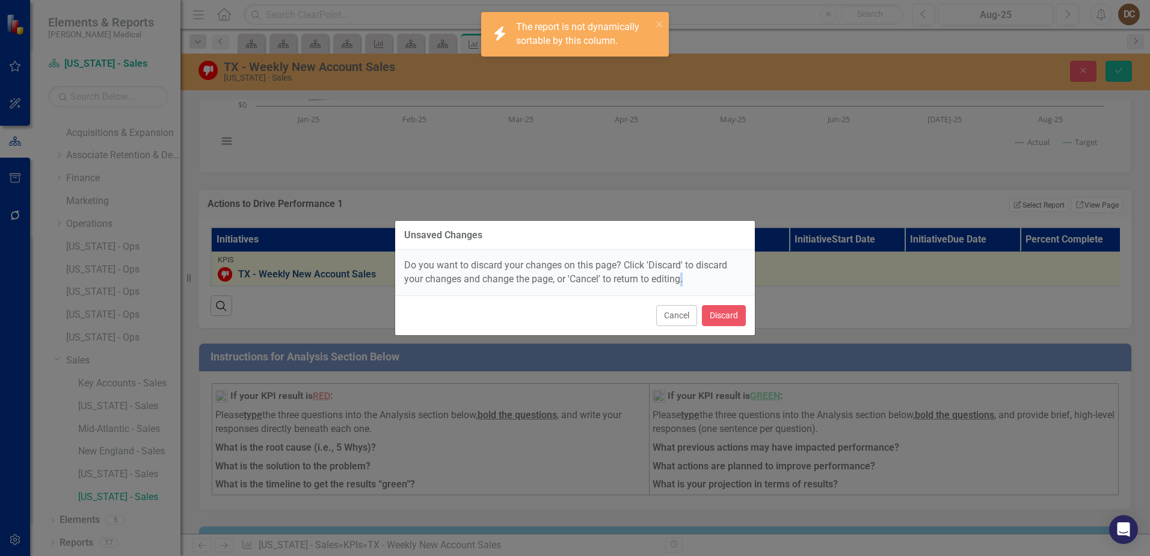
click at [443, 272] on div "Unsaved Changes Do you want to discard your changes on this page? Click 'Discar…" at bounding box center [575, 277] width 361 height 115
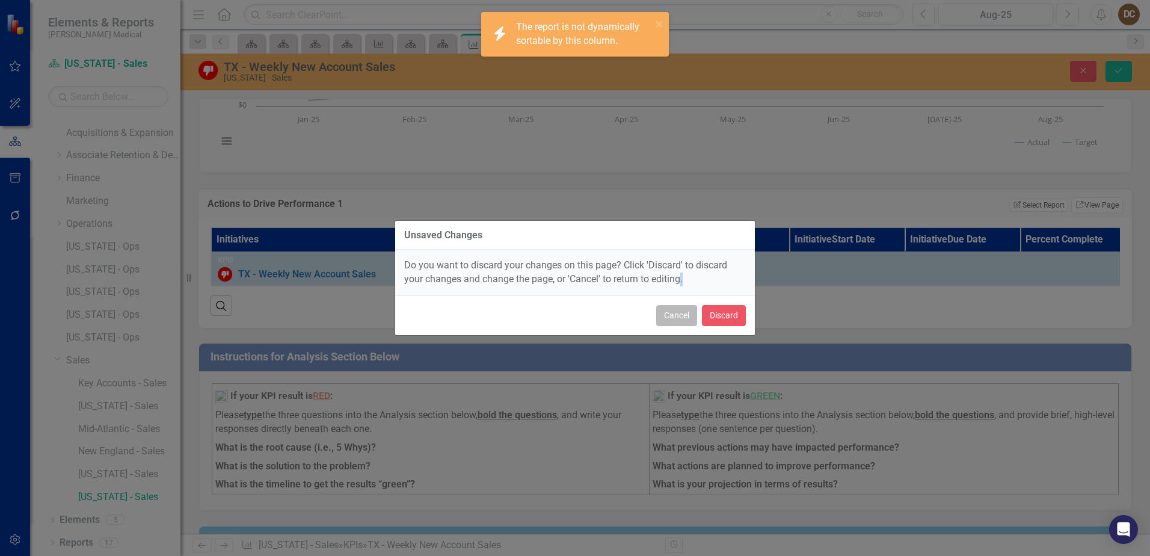
click at [666, 315] on button "Cancel" at bounding box center [676, 315] width 41 height 21
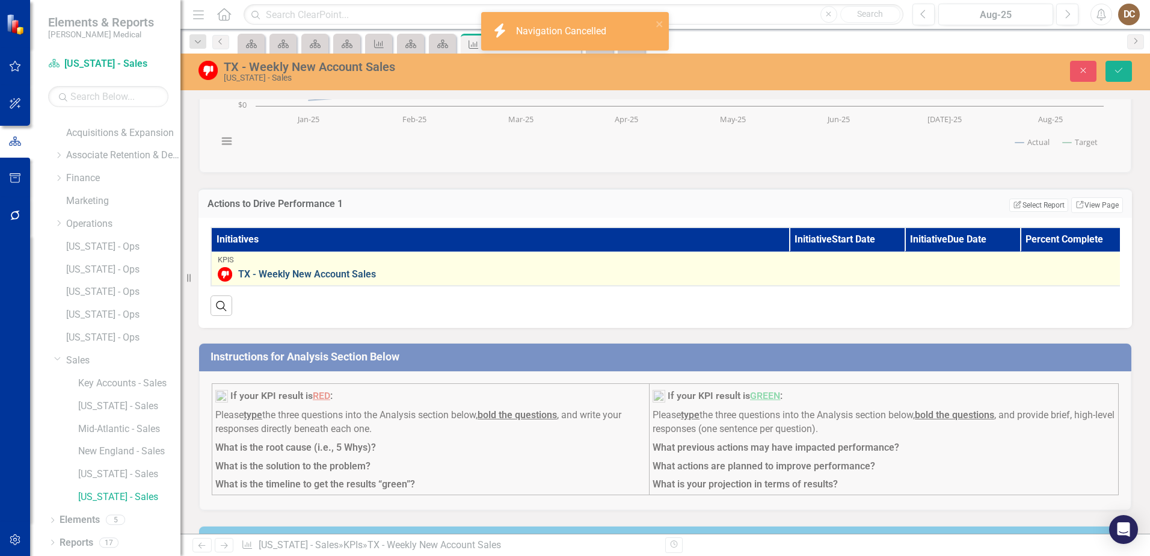
click at [618, 273] on link "TX - Weekly New Account Sales" at bounding box center [683, 274] width 891 height 11
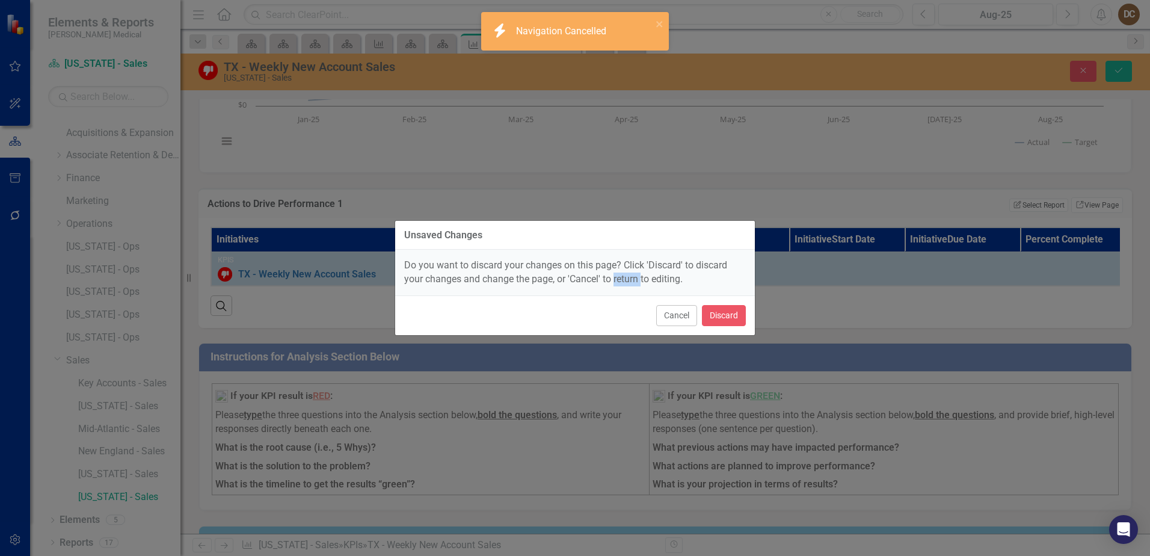
click at [618, 273] on div "Do you want to discard your changes on this page? Click 'Discard' to discard yo…" at bounding box center [575, 273] width 360 height 46
drag, startPoint x: 618, startPoint y: 273, endPoint x: 670, endPoint y: 312, distance: 64.8
click at [666, 315] on button "Cancel" at bounding box center [676, 315] width 41 height 21
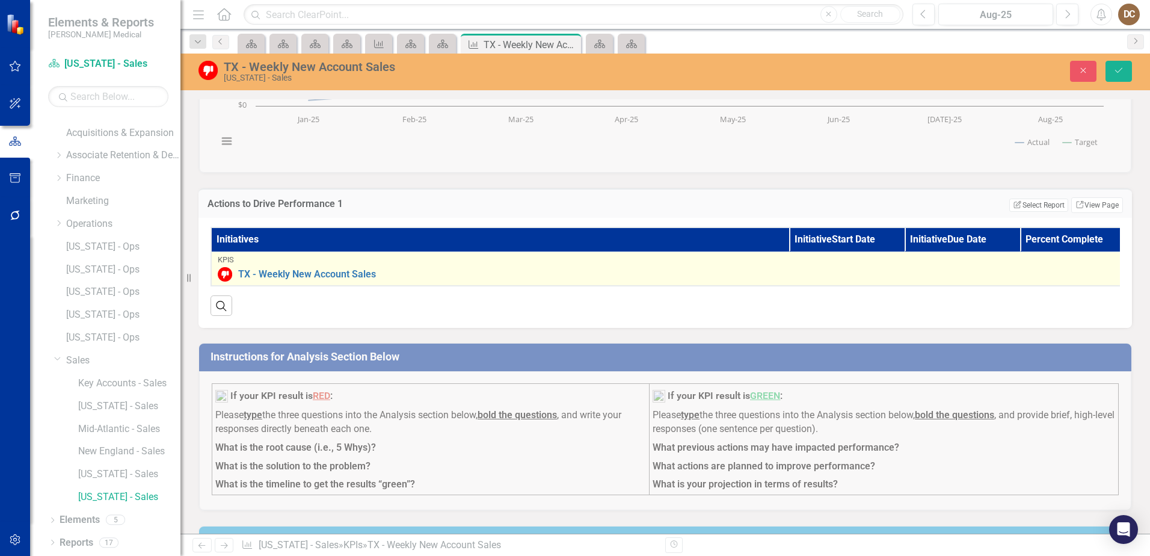
click at [672, 268] on div "TX - Weekly New Account Sales" at bounding box center [673, 274] width 911 height 14
click at [283, 274] on link "TX - Weekly New Account Sales" at bounding box center [683, 274] width 891 height 11
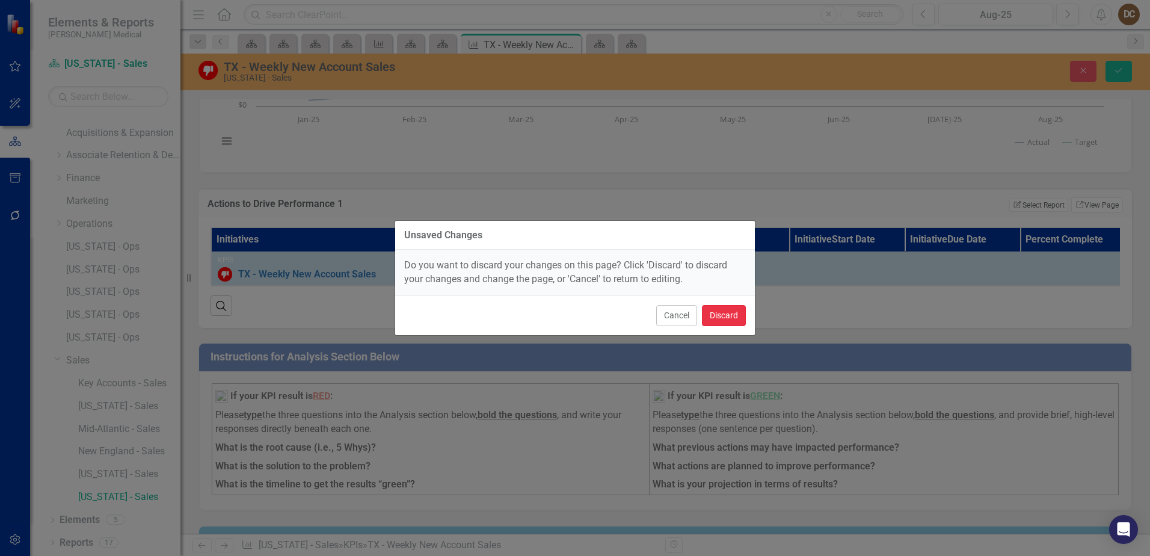
click at [725, 315] on button "Discard" at bounding box center [724, 315] width 44 height 21
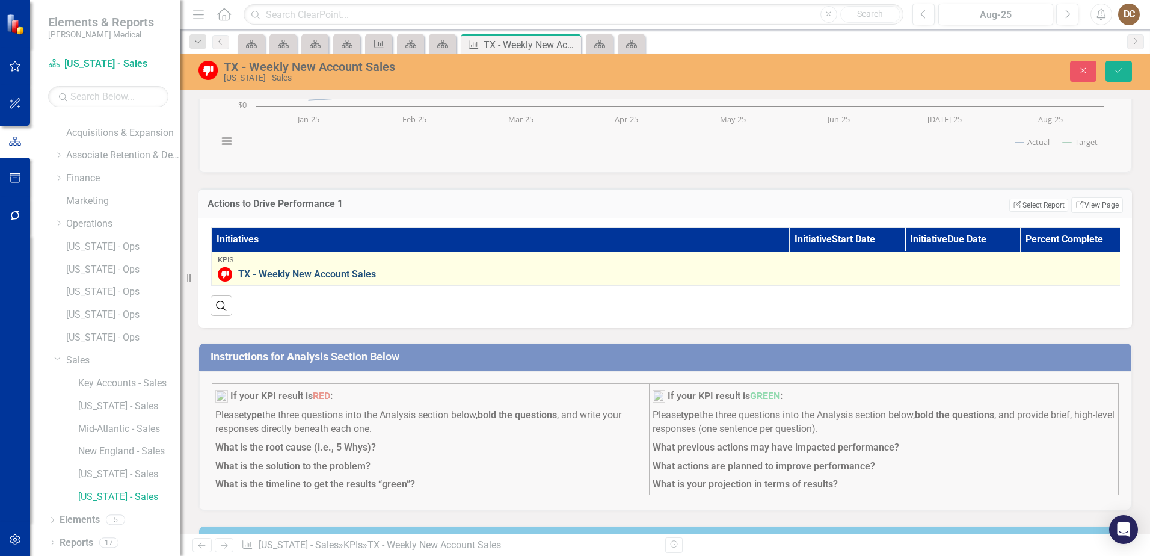
click at [334, 276] on link "TX - Weekly New Account Sales" at bounding box center [683, 274] width 891 height 11
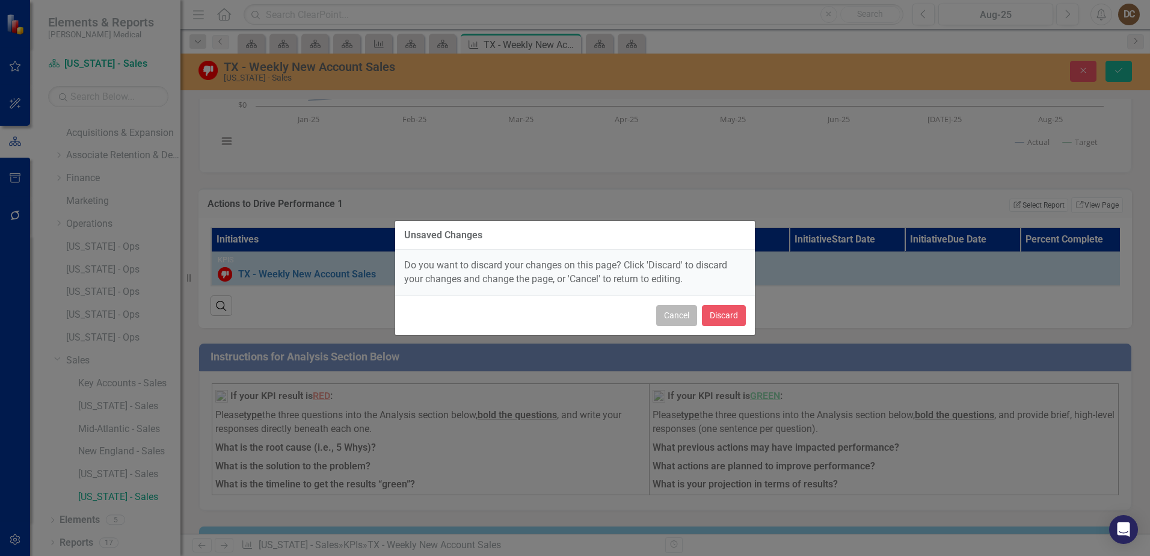
click at [662, 318] on button "Cancel" at bounding box center [676, 315] width 41 height 21
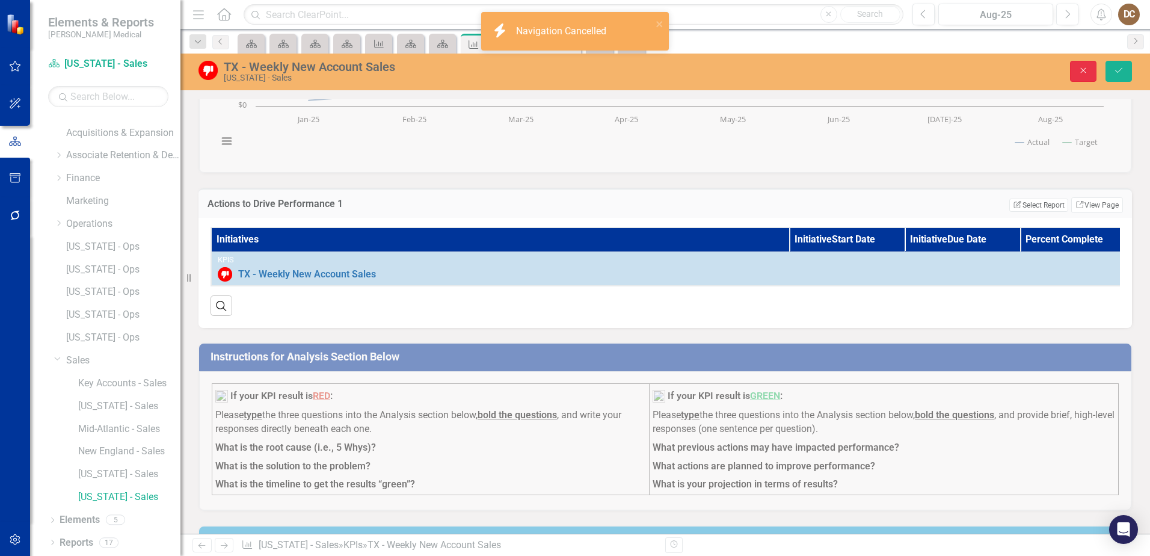
click at [1078, 67] on icon "Close" at bounding box center [1083, 70] width 11 height 8
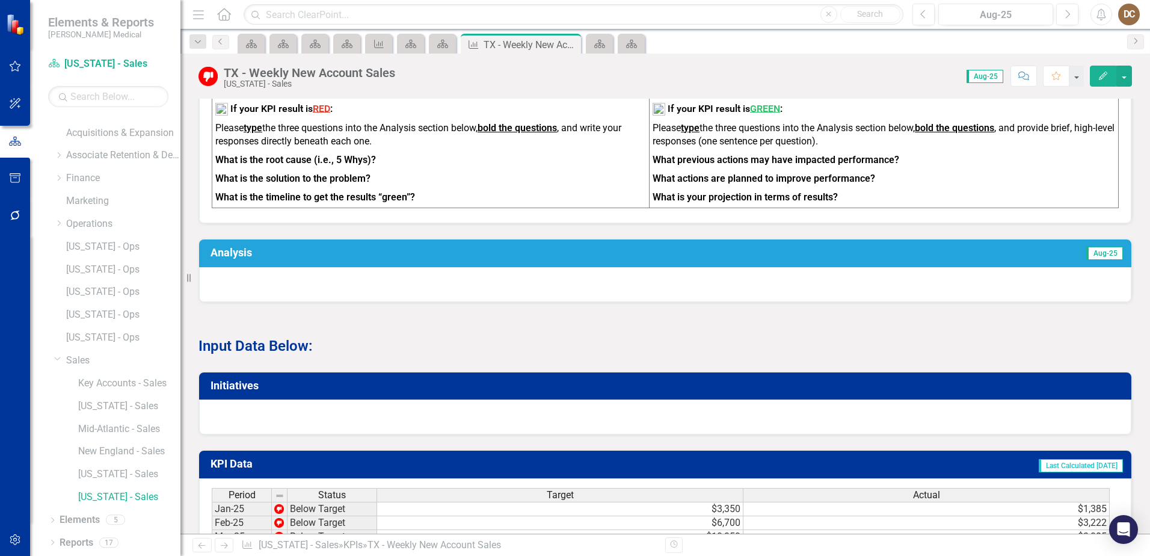
scroll to position [481, 0]
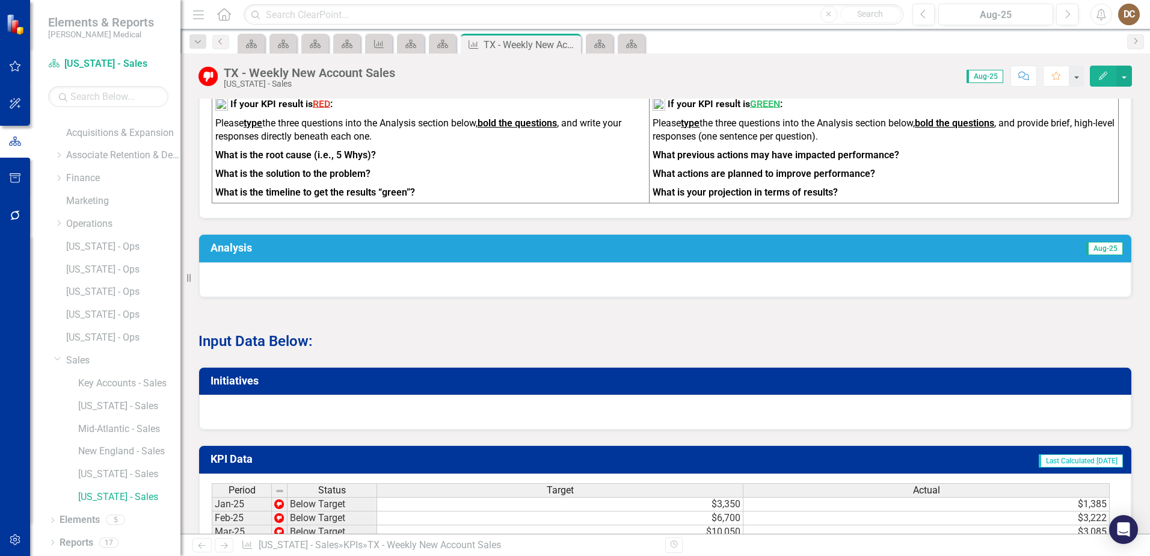
click at [657, 284] on div at bounding box center [665, 279] width 932 height 35
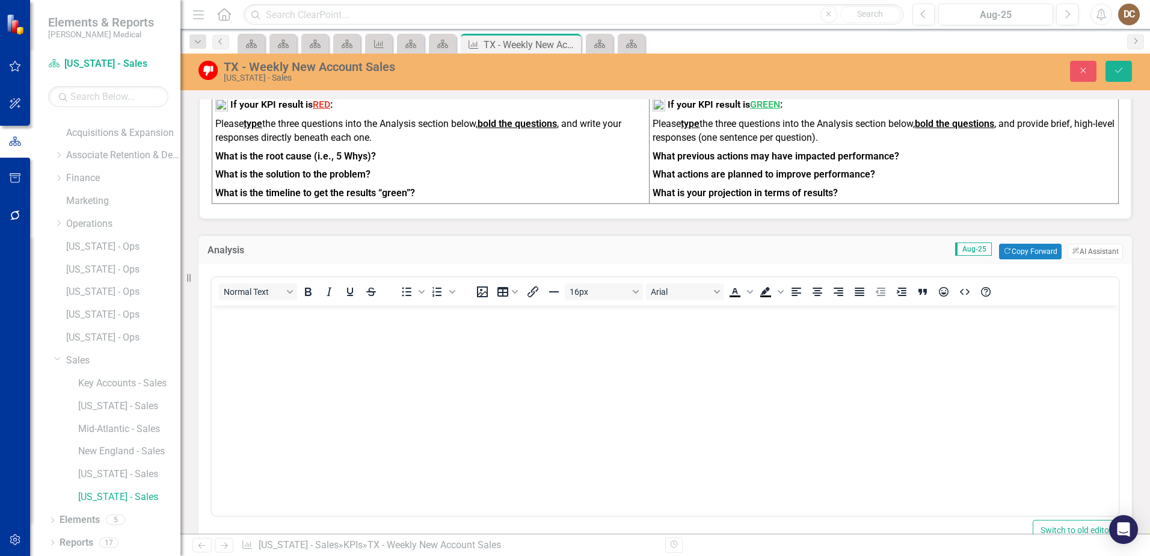
click at [438, 303] on div "To open the popup, press Shift+Enter To open the popup, press Shift+Enter" at bounding box center [427, 291] width 76 height 23
click at [414, 354] on body "Rich Text Area. Press ALT-0 for help." at bounding box center [665, 395] width 907 height 180
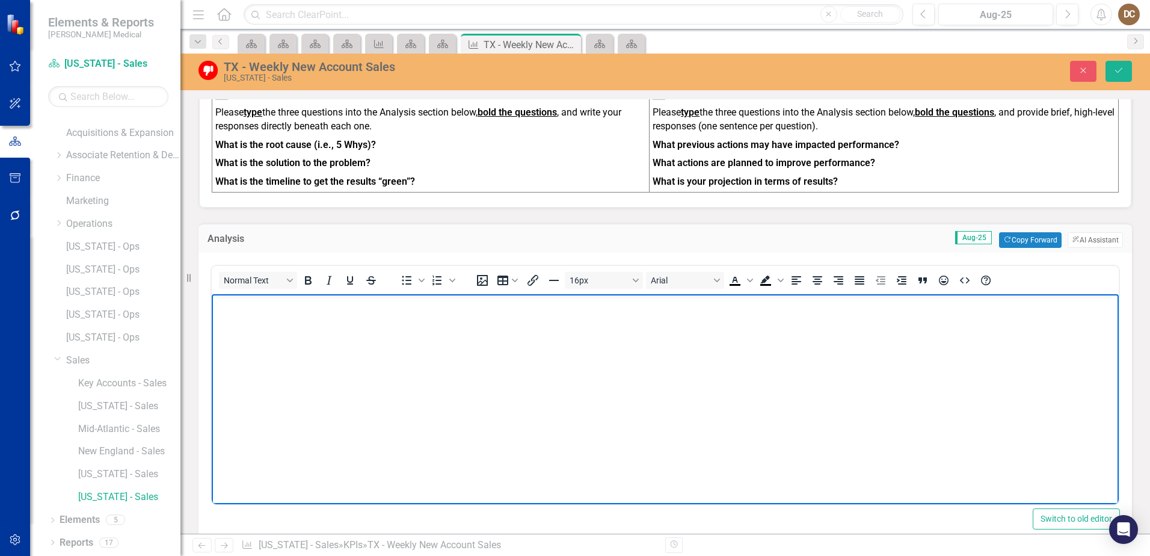
scroll to position [481, 0]
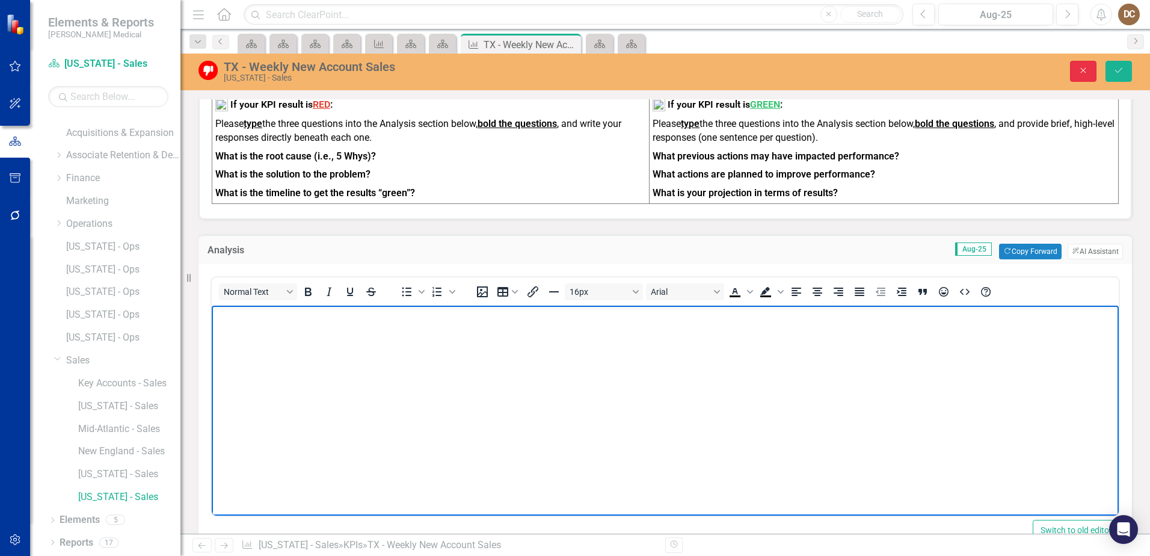
click at [1076, 70] on button "Close" at bounding box center [1083, 71] width 26 height 21
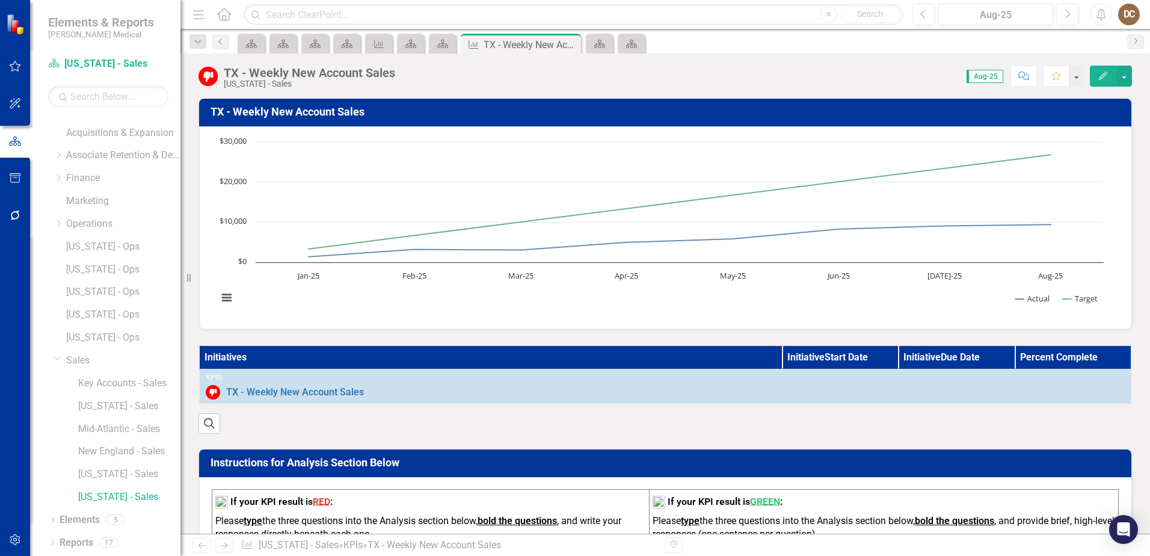
scroll to position [0, 0]
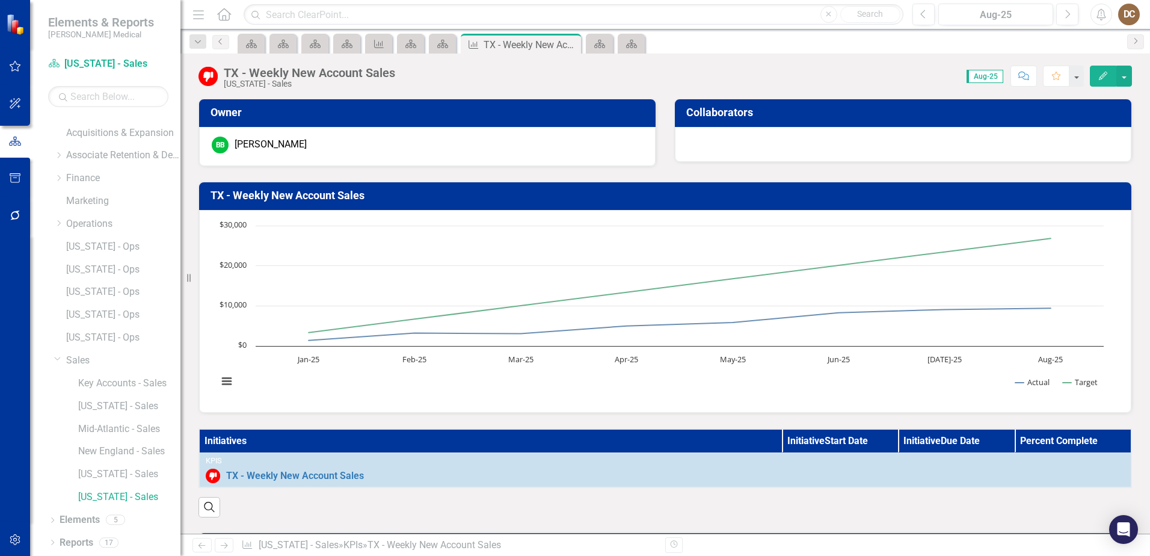
click at [653, 72] on div "Score: 0.00 Aug-25 Completed Comment Favorite Edit" at bounding box center [766, 76] width 731 height 20
